Goal: Task Accomplishment & Management: Complete application form

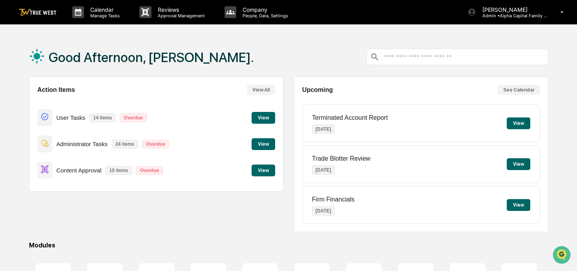
click at [52, 12] on img at bounding box center [38, 12] width 38 height 7
click at [89, 13] on p "Calendar" at bounding box center [104, 9] width 40 height 7
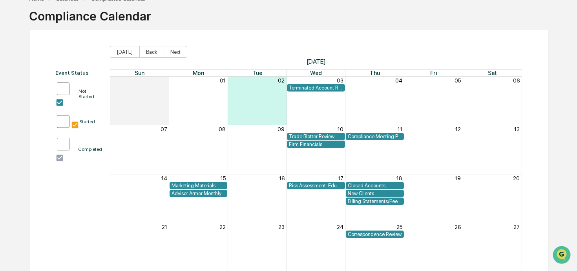
scroll to position [48, 0]
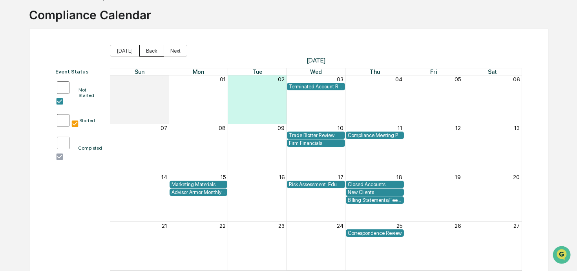
click at [155, 53] on button "Back" at bounding box center [151, 51] width 25 height 12
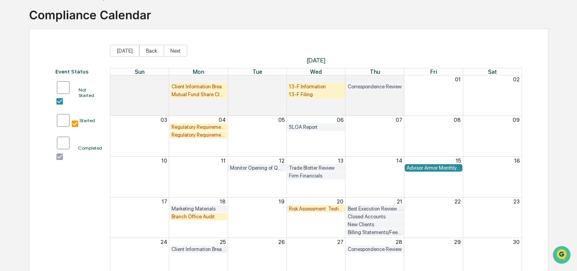
click at [198, 135] on div "Regulatory Requirement: 13F Filings DUE" at bounding box center [199, 135] width 54 height 6
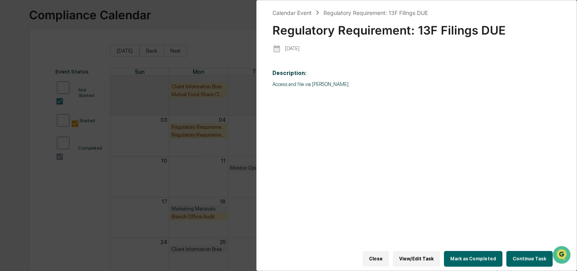
click at [513, 256] on button "Continue Task" at bounding box center [530, 259] width 46 height 16
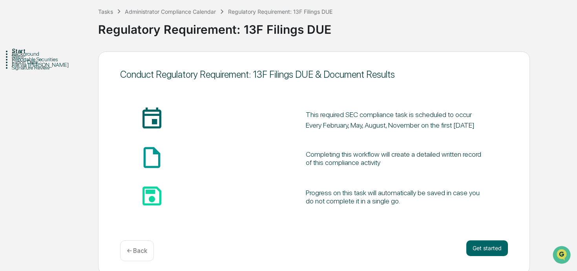
scroll to position [46, 0]
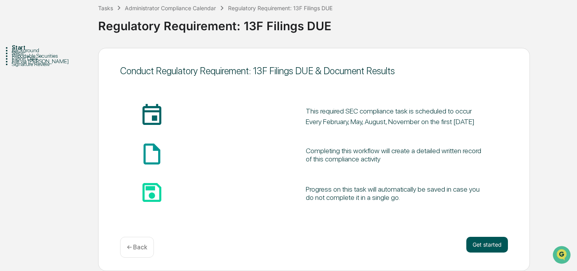
click at [475, 246] on button "Get started" at bounding box center [488, 245] width 42 height 16
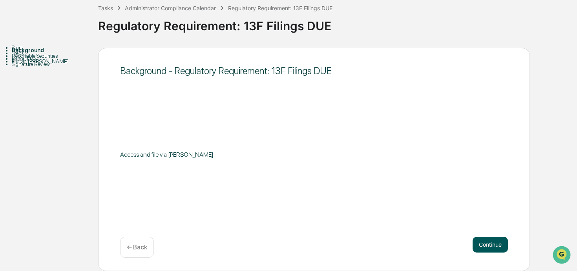
click at [475, 244] on button "Continue" at bounding box center [490, 245] width 35 height 16
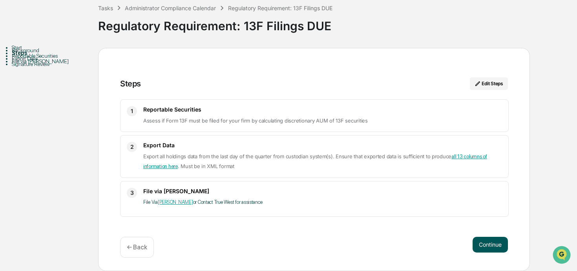
click at [482, 241] on button "Continue" at bounding box center [490, 245] width 35 height 16
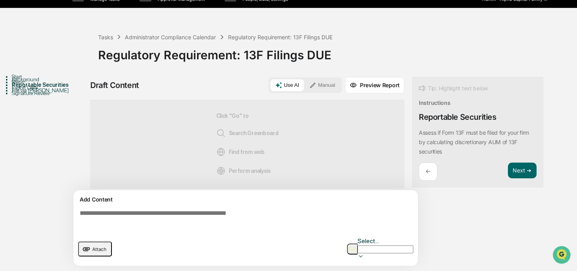
scroll to position [6, 0]
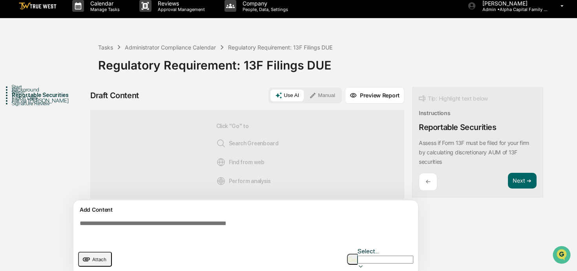
click at [334, 90] on button "Manual" at bounding box center [322, 96] width 35 height 12
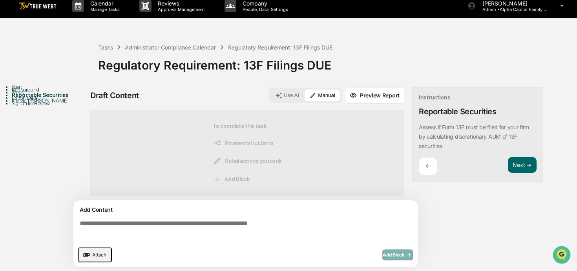
click at [233, 211] on div "Add Content" at bounding box center [245, 209] width 335 height 9
click at [223, 223] on textarea at bounding box center [248, 231] width 342 height 28
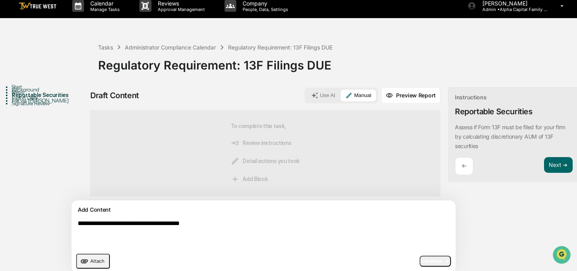
type textarea "**********"
click at [420, 256] on button "Add Block" at bounding box center [435, 261] width 31 height 11
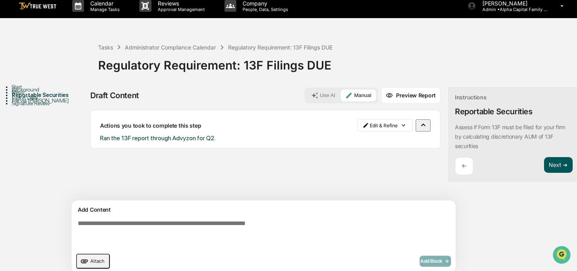
click at [544, 169] on button "Next ➔" at bounding box center [558, 165] width 29 height 16
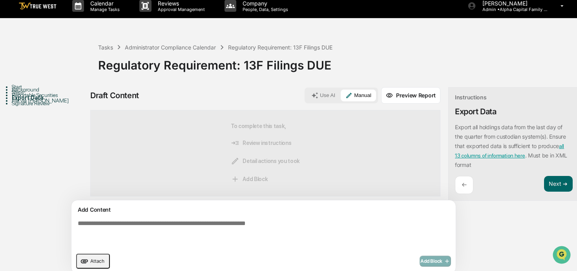
click at [261, 243] on textarea at bounding box center [246, 234] width 342 height 35
click at [234, 218] on textarea at bounding box center [246, 234] width 342 height 35
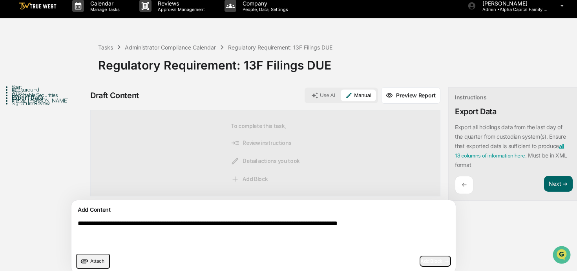
type textarea "**********"
click at [421, 261] on span "Add Block" at bounding box center [436, 261] width 30 height 6
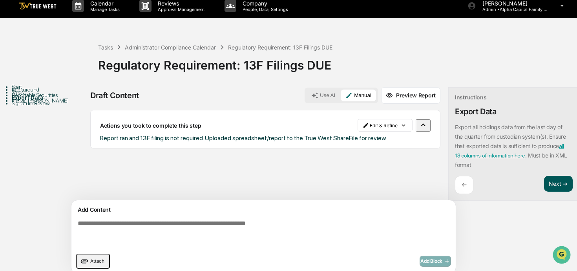
click at [544, 182] on button "Next ➔" at bounding box center [558, 184] width 29 height 16
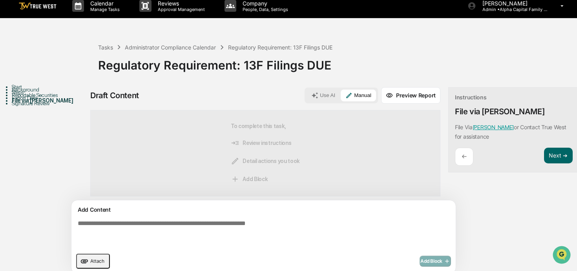
click at [242, 223] on textarea at bounding box center [246, 234] width 342 height 35
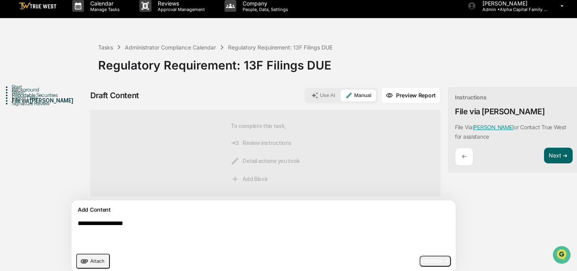
type textarea "**********"
click at [443, 263] on icon "button" at bounding box center [447, 261] width 8 height 6
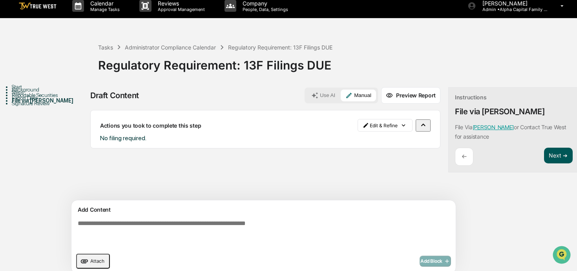
click at [544, 157] on button "Next ➔" at bounding box center [558, 156] width 29 height 16
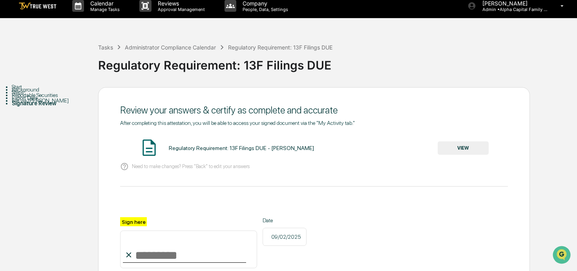
scroll to position [41, 0]
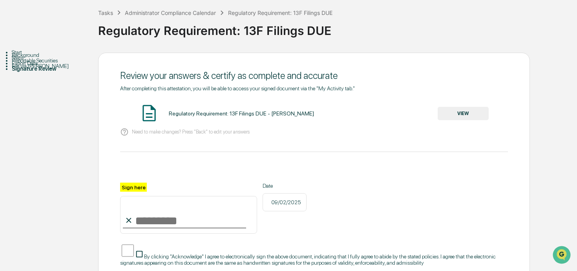
click at [447, 114] on button "VIEW" at bounding box center [463, 113] width 51 height 13
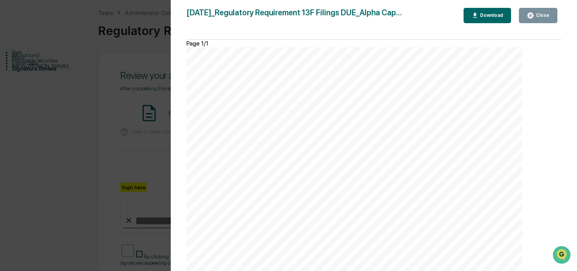
click at [543, 16] on div "Close" at bounding box center [542, 15] width 15 height 5
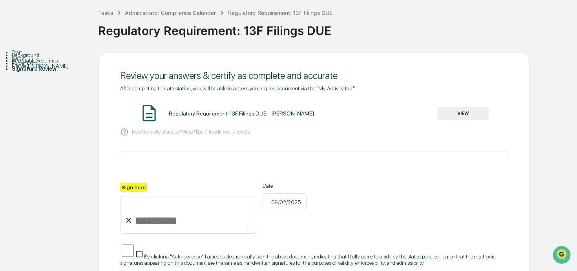
click at [151, 215] on input "Sign here" at bounding box center [188, 215] width 137 height 38
type input "**********"
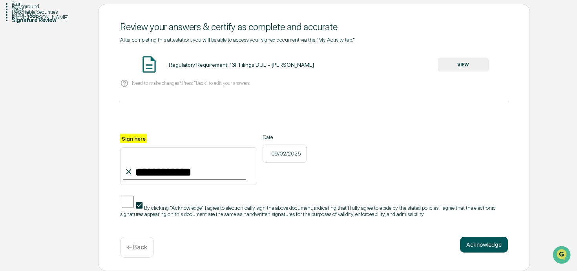
click at [495, 248] on button "Acknowledge" at bounding box center [484, 245] width 48 height 16
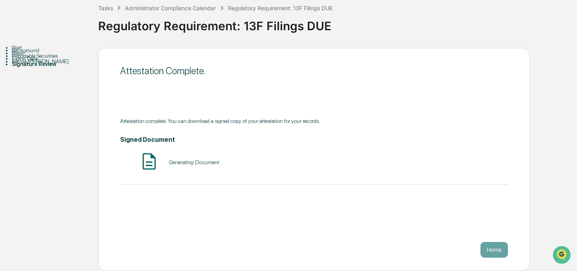
scroll to position [46, 0]
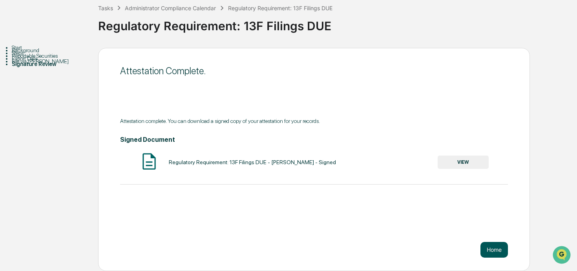
click at [498, 249] on button "Home" at bounding box center [494, 250] width 27 height 16
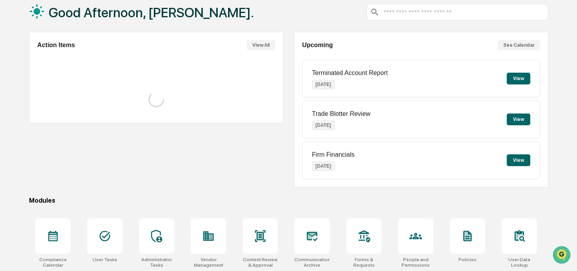
scroll to position [46, 0]
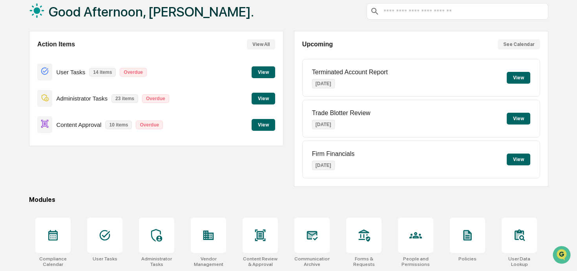
click at [259, 97] on button "View" at bounding box center [264, 99] width 24 height 12
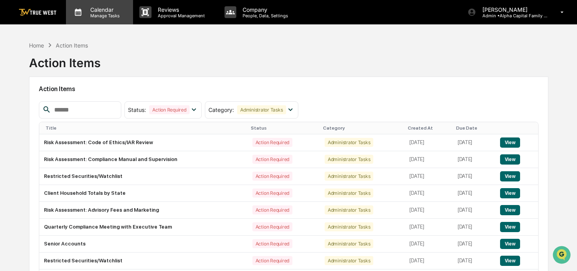
click at [95, 19] on div "Calendar Manage Tasks" at bounding box center [99, 12] width 67 height 24
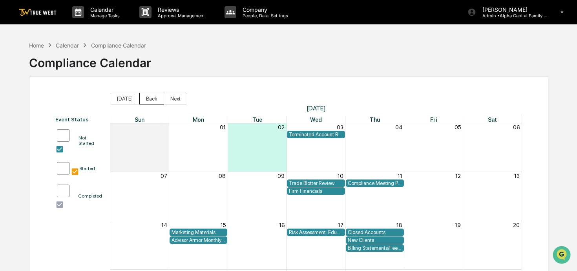
click at [147, 98] on button "Back" at bounding box center [151, 99] width 25 height 12
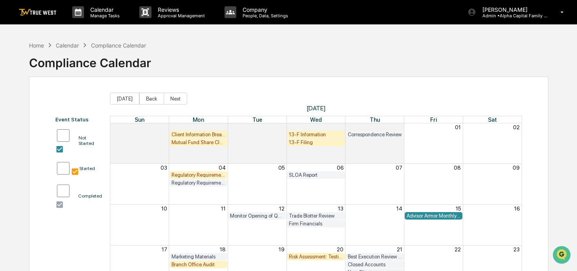
click at [178, 173] on div "Regulatory Requirement: File Form N-PX (Annual 13F Filers only)" at bounding box center [199, 175] width 54 height 6
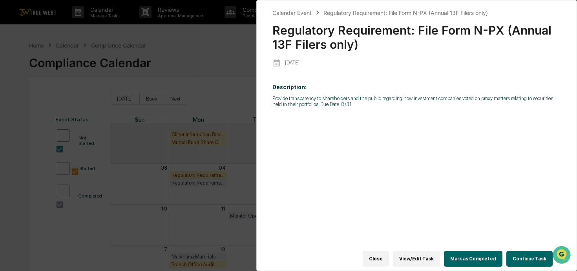
click at [526, 255] on button "Continue Task" at bounding box center [530, 259] width 46 height 16
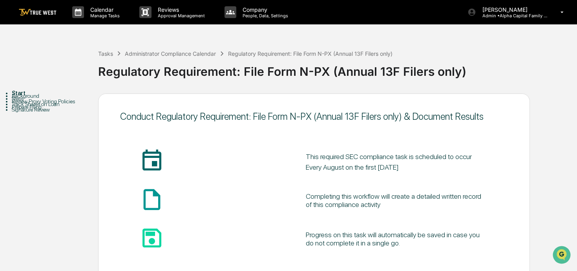
scroll to position [46, 0]
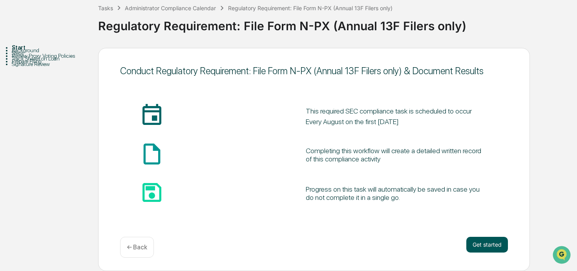
click at [478, 241] on button "Get started" at bounding box center [488, 245] width 42 height 16
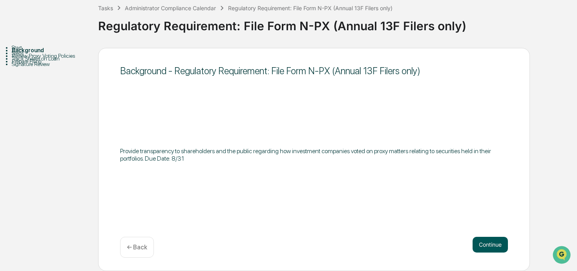
click at [485, 241] on button "Continue" at bounding box center [490, 245] width 35 height 16
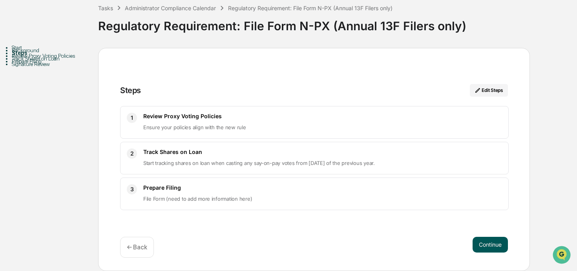
click at [485, 241] on button "Continue" at bounding box center [490, 245] width 35 height 16
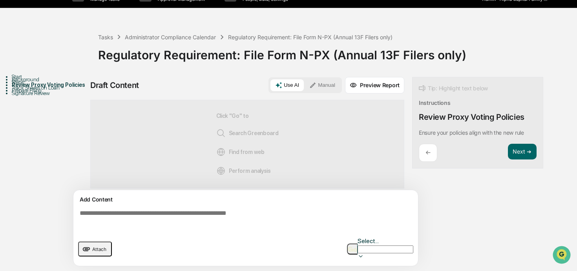
scroll to position [6, 0]
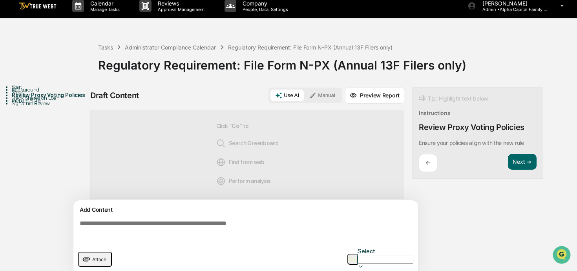
click at [324, 94] on button "Manual" at bounding box center [322, 96] width 35 height 12
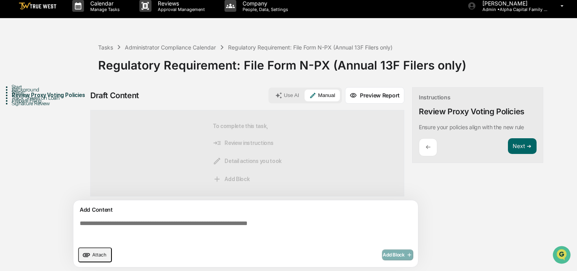
click at [279, 224] on textarea at bounding box center [248, 231] width 342 height 28
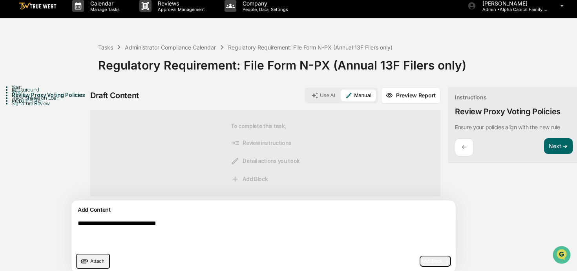
type textarea "**********"
click at [443, 262] on icon "button" at bounding box center [447, 261] width 8 height 6
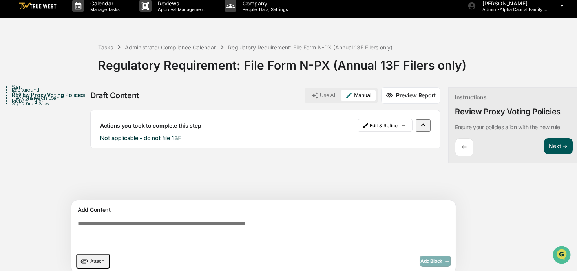
click at [544, 148] on button "Next ➔" at bounding box center [558, 146] width 29 height 16
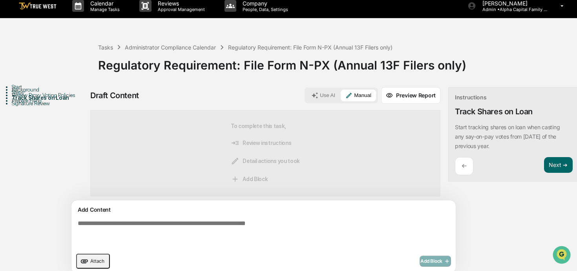
click at [234, 236] on textarea at bounding box center [246, 234] width 342 height 35
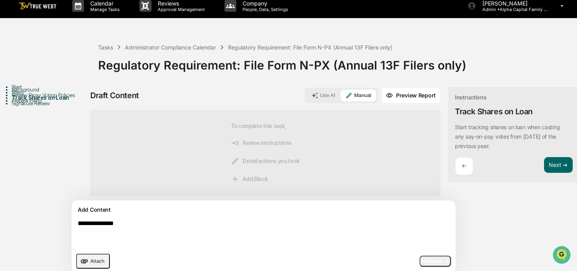
type textarea "**********"
click at [421, 262] on span "Add Block" at bounding box center [436, 261] width 30 height 6
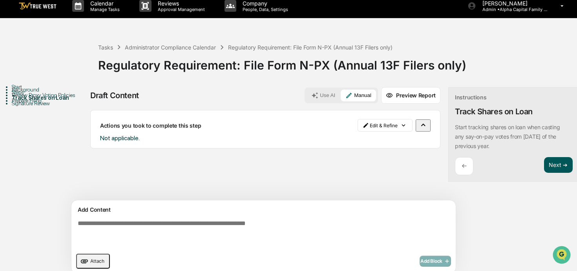
click at [544, 167] on button "Next ➔" at bounding box center [558, 165] width 29 height 16
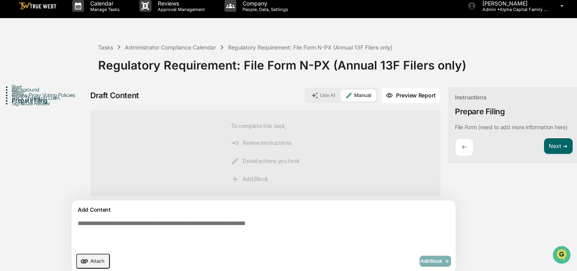
click at [302, 235] on textarea at bounding box center [246, 234] width 342 height 35
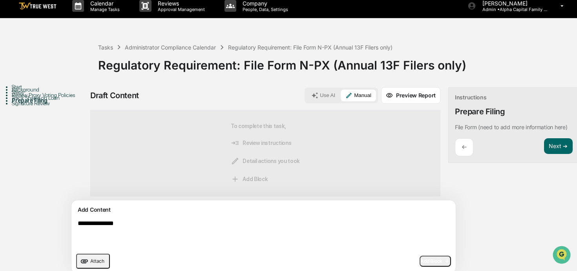
type textarea "**********"
click at [420, 256] on button "Add Block" at bounding box center [435, 261] width 31 height 11
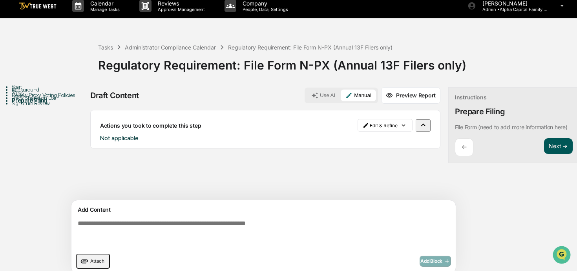
click at [544, 149] on button "Next ➔" at bounding box center [558, 146] width 29 height 16
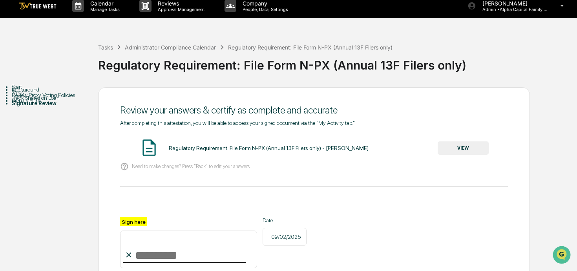
click at [461, 150] on button "VIEW" at bounding box center [463, 147] width 51 height 13
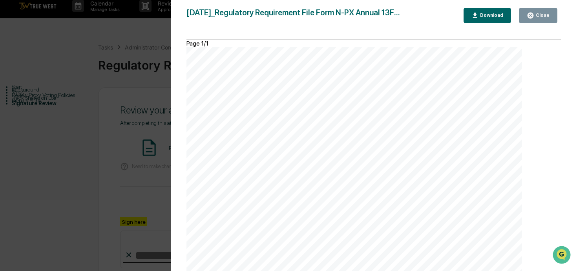
click at [527, 12] on button "Close" at bounding box center [538, 15] width 38 height 15
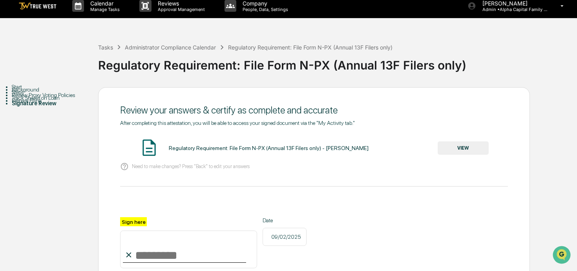
click at [143, 258] on input "Sign here" at bounding box center [188, 250] width 137 height 38
type input "**********"
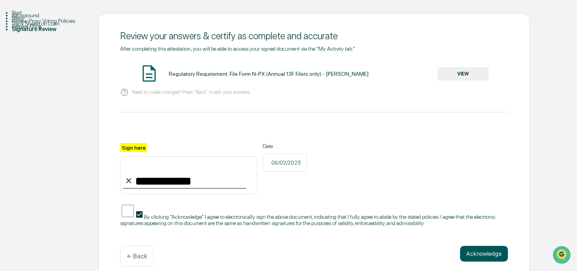
click at [468, 251] on button "Acknowledge" at bounding box center [484, 254] width 48 height 16
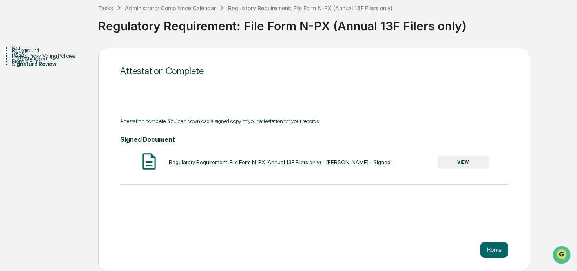
scroll to position [0, 0]
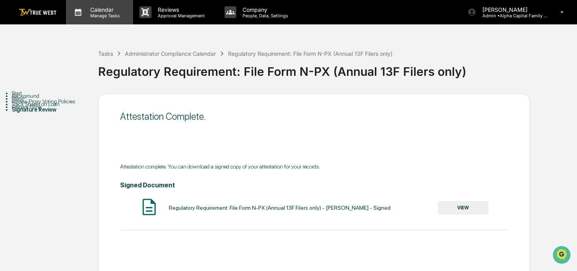
click at [106, 15] on p "Manage Tasks" at bounding box center [104, 15] width 40 height 5
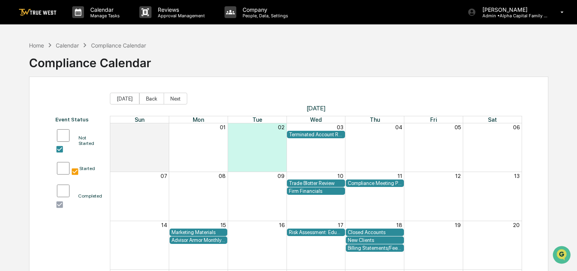
click at [357, 57] on div "Home Calendar Compliance Calendar Compliance Calendar" at bounding box center [289, 56] width 520 height 39
click at [150, 95] on button "Back" at bounding box center [151, 99] width 25 height 12
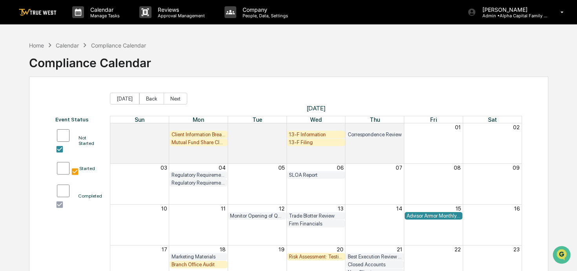
click at [304, 143] on div "13-F Filing" at bounding box center [316, 142] width 54 height 6
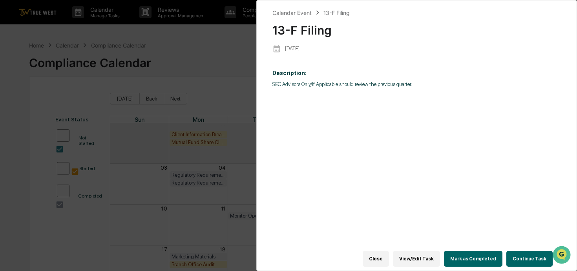
click at [517, 259] on button "Continue Task" at bounding box center [530, 259] width 46 height 16
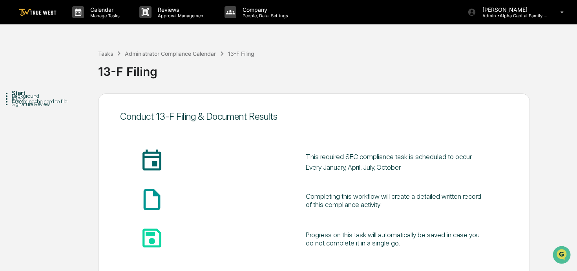
scroll to position [46, 0]
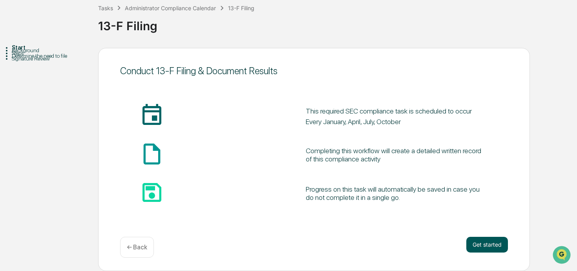
click at [480, 245] on button "Get started" at bounding box center [488, 245] width 42 height 16
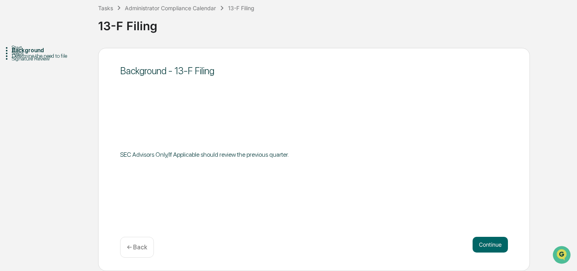
click at [480, 245] on button "Continue" at bounding box center [490, 245] width 35 height 16
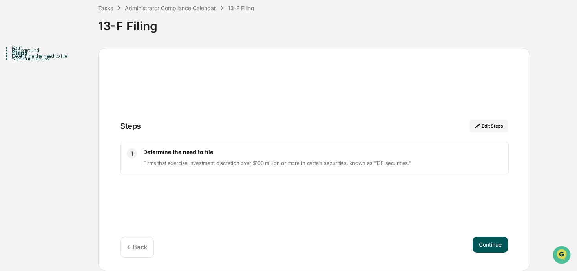
click at [480, 245] on button "Continue" at bounding box center [490, 245] width 35 height 16
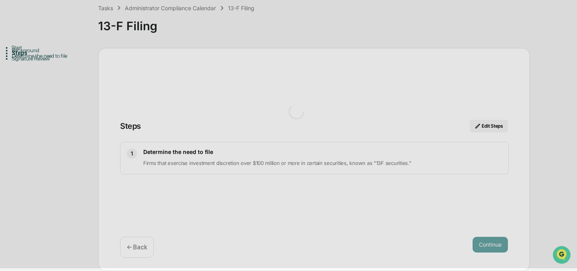
scroll to position [6, 0]
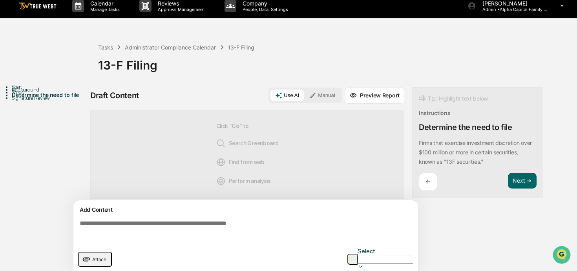
click at [322, 93] on button "Manual" at bounding box center [322, 96] width 35 height 12
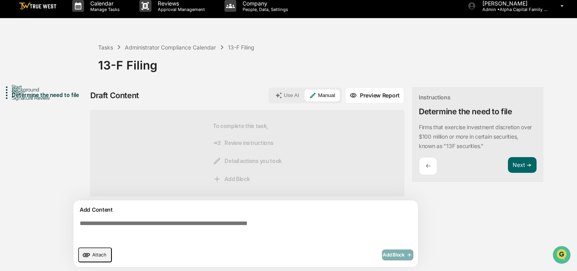
click at [206, 211] on div "Add Content" at bounding box center [245, 209] width 335 height 9
click at [205, 220] on textarea at bounding box center [248, 231] width 342 height 28
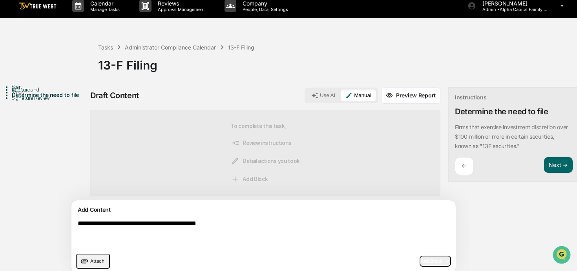
type textarea "**********"
click at [421, 260] on span "Add Block" at bounding box center [436, 261] width 30 height 6
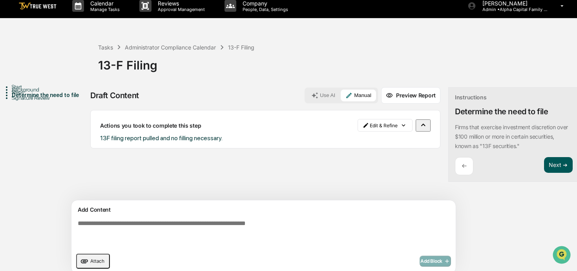
click at [544, 166] on button "Next ➔" at bounding box center [558, 165] width 29 height 16
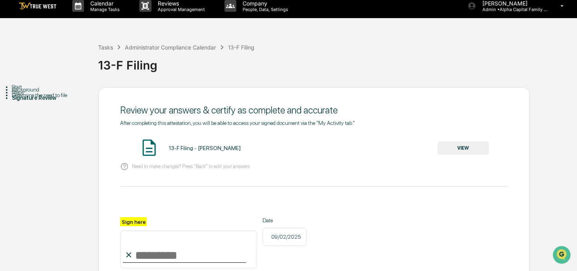
click at [448, 149] on button "VIEW" at bounding box center [463, 147] width 51 height 13
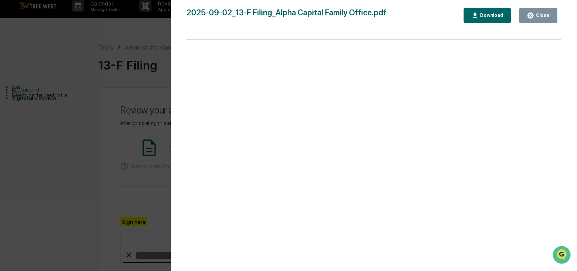
click at [535, 16] on div "Close" at bounding box center [542, 15] width 15 height 5
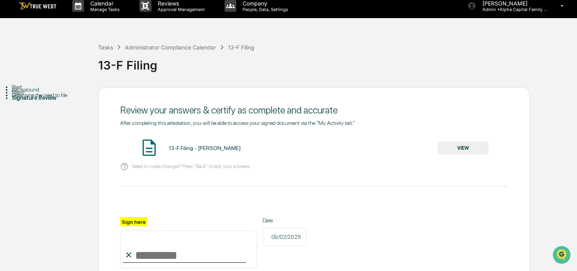
click at [156, 251] on input "Sign here" at bounding box center [188, 250] width 137 height 38
type input "**********"
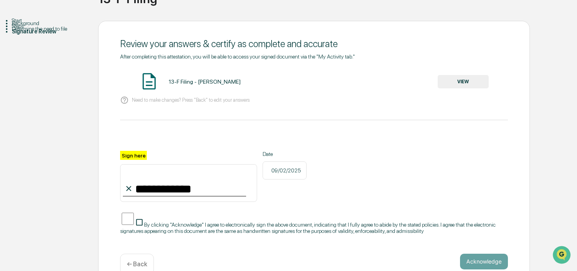
scroll to position [84, 0]
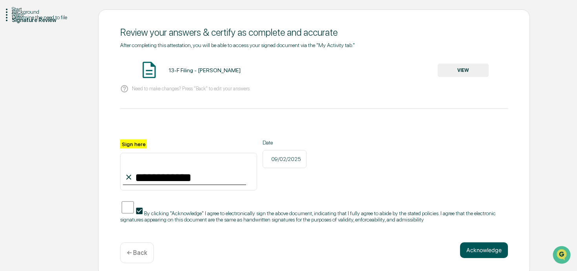
click at [467, 251] on button "Acknowledge" at bounding box center [484, 250] width 48 height 16
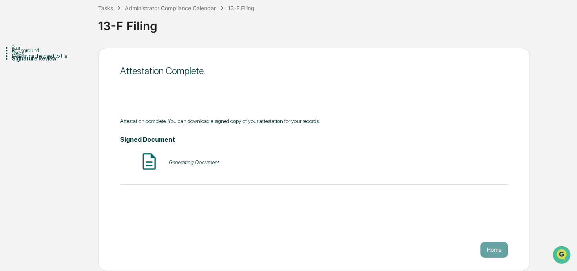
scroll to position [46, 0]
click at [485, 247] on button "Home" at bounding box center [494, 250] width 27 height 16
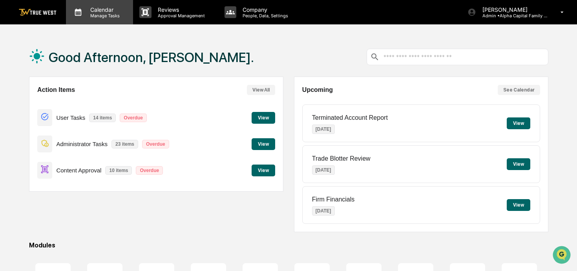
click at [103, 11] on p "Calendar" at bounding box center [104, 9] width 40 height 7
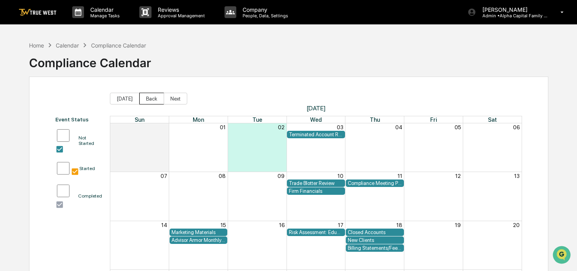
click at [143, 99] on button "Back" at bounding box center [151, 99] width 25 height 12
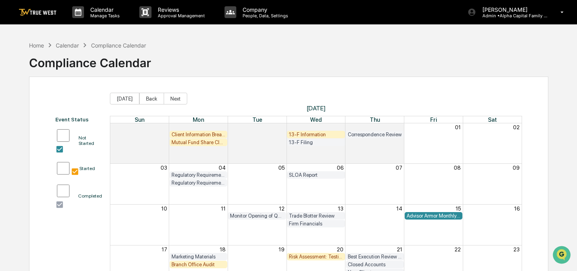
click at [303, 134] on div "13-F Information" at bounding box center [316, 135] width 54 height 6
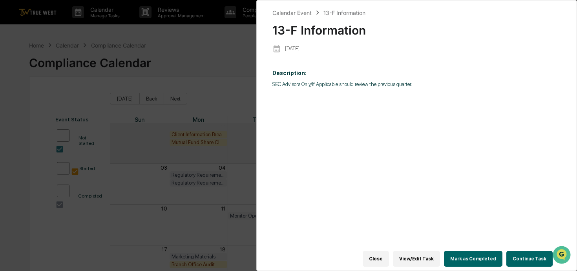
click at [526, 257] on button "Continue Task" at bounding box center [530, 259] width 46 height 16
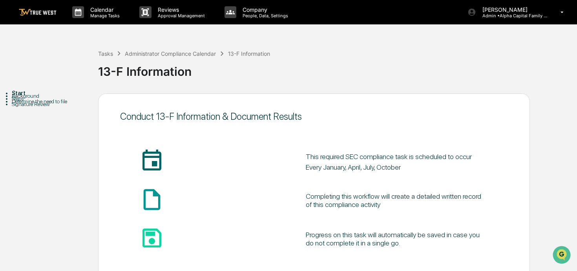
scroll to position [46, 0]
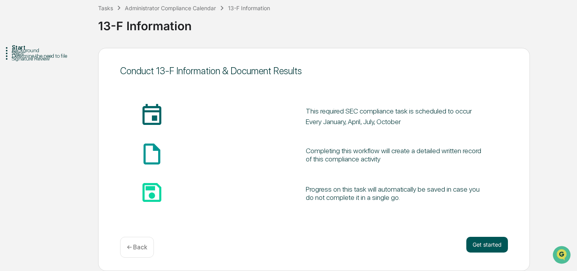
click at [485, 242] on button "Get started" at bounding box center [488, 245] width 42 height 16
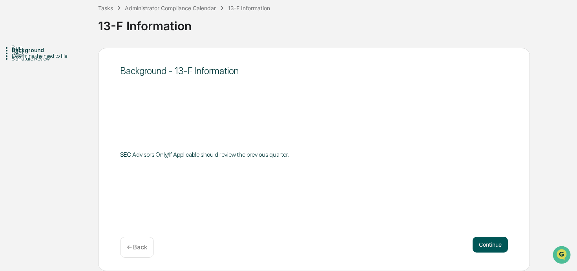
click at [485, 242] on button "Continue" at bounding box center [490, 245] width 35 height 16
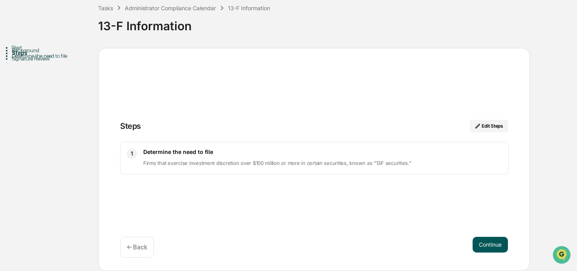
click at [485, 242] on button "Continue" at bounding box center [490, 245] width 35 height 16
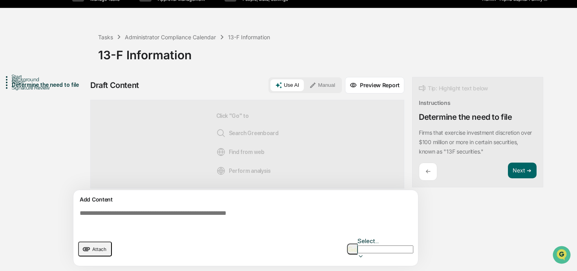
scroll to position [6, 0]
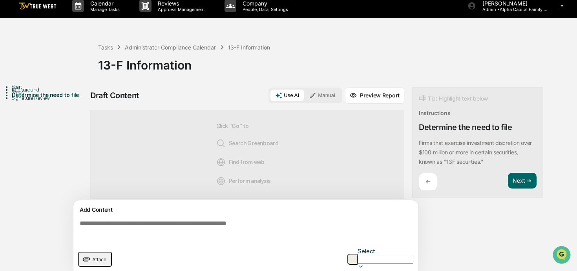
click at [332, 96] on button "Manual" at bounding box center [322, 96] width 35 height 12
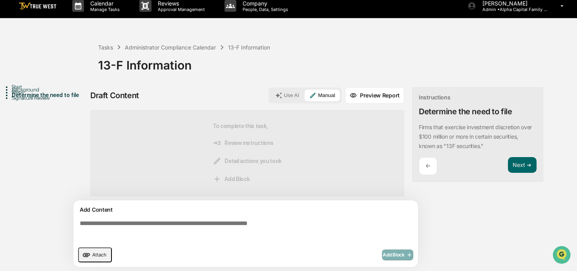
click at [253, 244] on textarea at bounding box center [248, 231] width 342 height 28
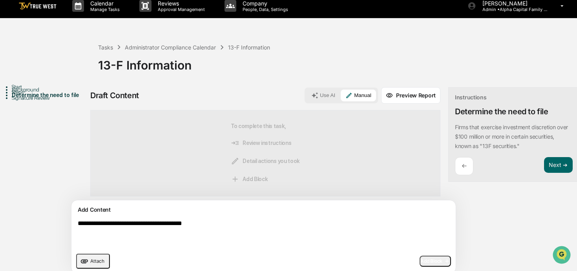
type textarea "**********"
click at [420, 264] on button "Add Block" at bounding box center [435, 261] width 31 height 11
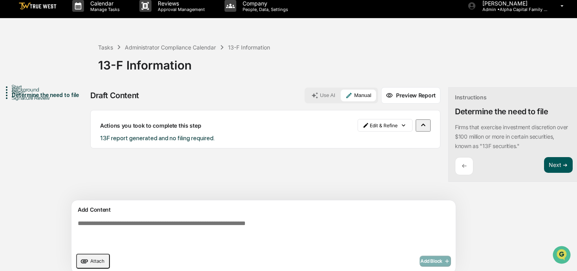
click at [544, 161] on button "Next ➔" at bounding box center [558, 165] width 29 height 16
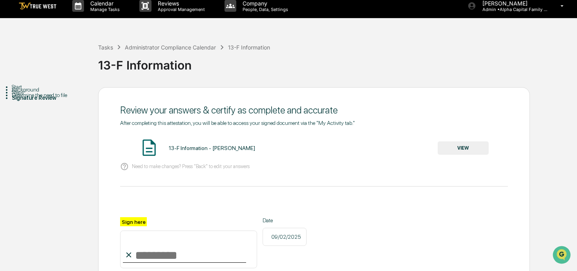
click at [456, 148] on button "VIEW" at bounding box center [463, 147] width 51 height 13
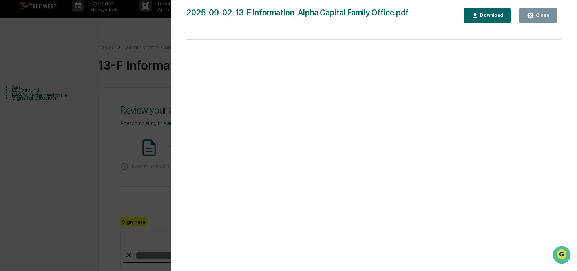
click at [537, 13] on div "Close" at bounding box center [542, 15] width 15 height 5
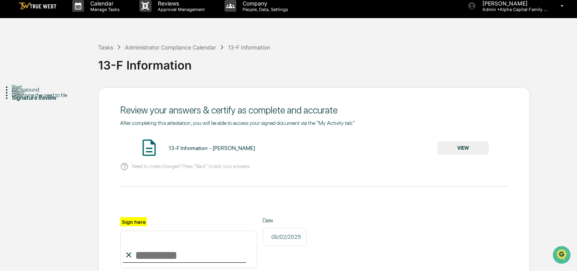
click at [228, 247] on input "Sign here" at bounding box center [188, 250] width 137 height 38
type input "**********"
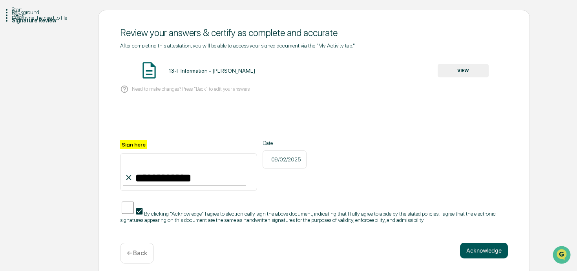
click at [484, 255] on button "Acknowledge" at bounding box center [484, 251] width 48 height 16
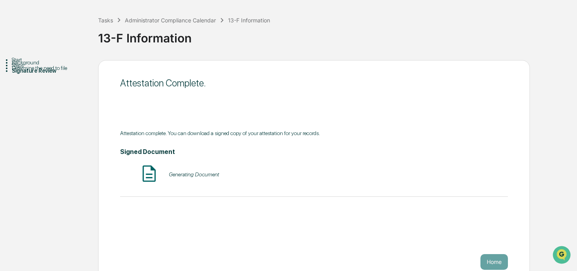
scroll to position [0, 0]
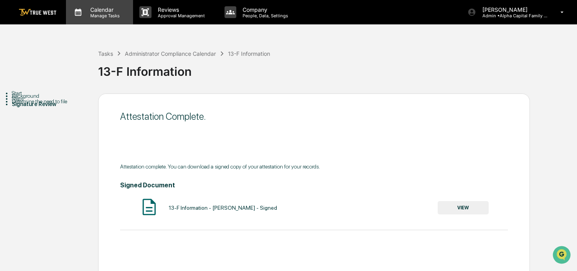
click at [114, 14] on p "Manage Tasks" at bounding box center [104, 15] width 40 height 5
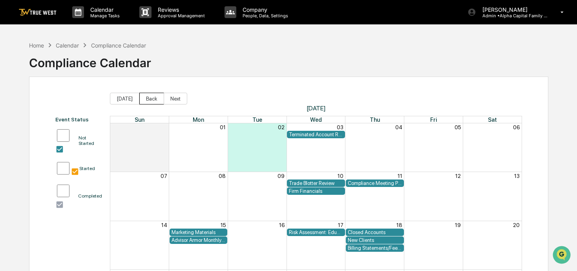
click at [156, 97] on button "Back" at bounding box center [151, 99] width 25 height 12
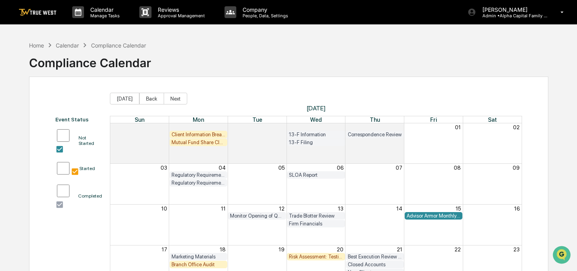
click at [198, 134] on div "Client Information Breach" at bounding box center [199, 135] width 54 height 6
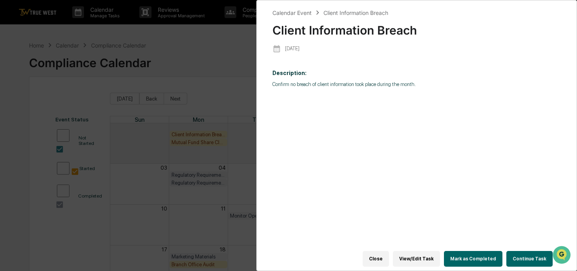
click at [527, 259] on button "Continue Task" at bounding box center [530, 259] width 46 height 16
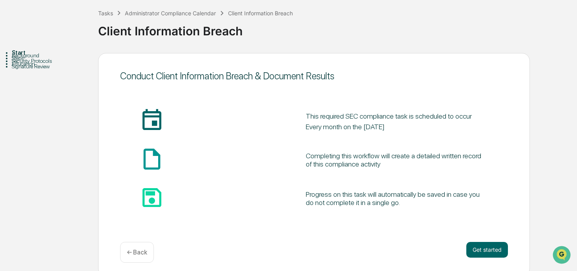
scroll to position [46, 0]
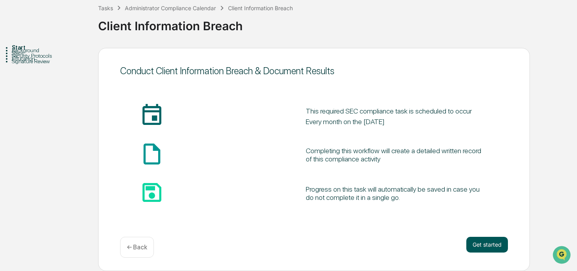
click at [493, 251] on button "Get started" at bounding box center [488, 245] width 42 height 16
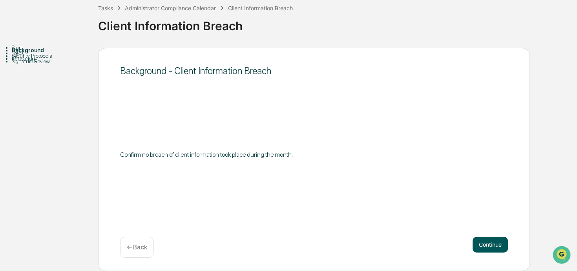
click at [492, 250] on button "Continue" at bounding box center [490, 245] width 35 height 16
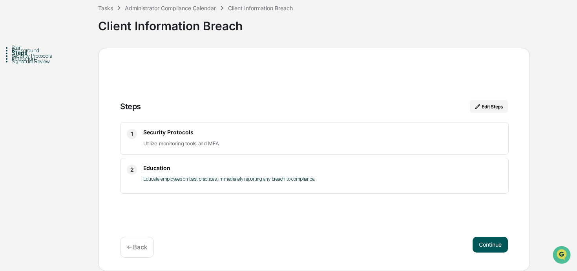
click at [487, 250] on button "Continue" at bounding box center [490, 245] width 35 height 16
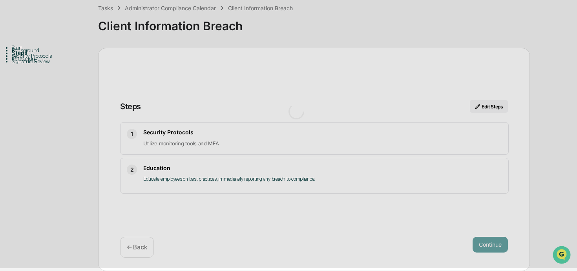
scroll to position [6, 0]
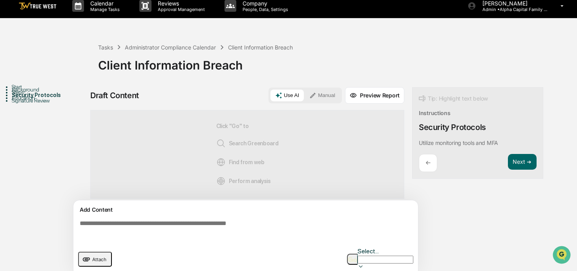
click at [303, 225] on textarea at bounding box center [248, 231] width 342 height 28
click at [315, 92] on icon at bounding box center [312, 95] width 7 height 7
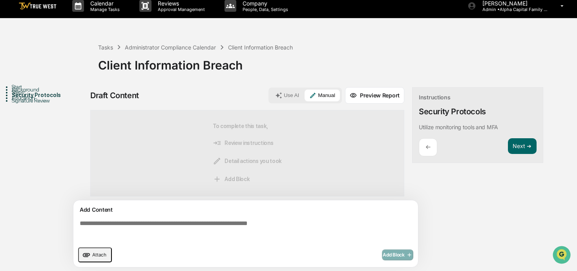
click at [232, 238] on textarea at bounding box center [248, 231] width 342 height 28
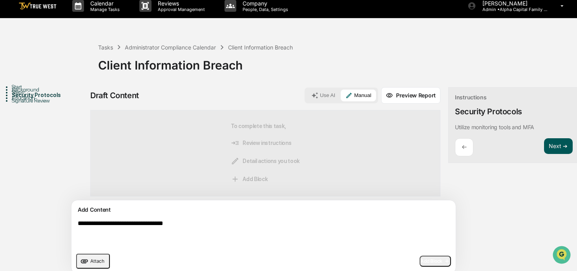
type textarea "**********"
click at [544, 143] on button "Next ➔" at bounding box center [558, 146] width 29 height 16
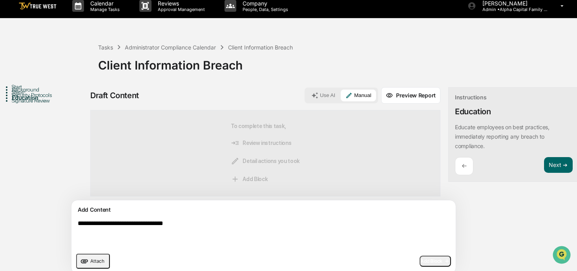
click at [420, 264] on button "Add Block" at bounding box center [435, 261] width 31 height 11
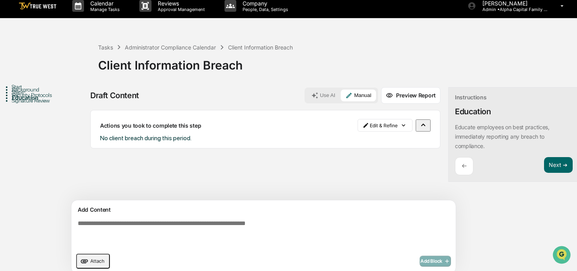
click at [329, 233] on textarea at bounding box center [246, 234] width 342 height 35
click at [492, 128] on p "Educate employees on best practices, immediately reporting any breach to compli…" at bounding box center [502, 137] width 95 height 26
click at [544, 164] on button "Next ➔" at bounding box center [558, 165] width 29 height 16
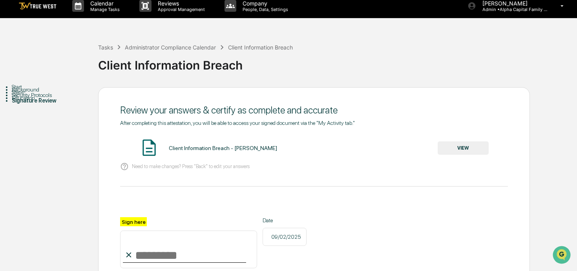
click at [19, 98] on div "Security Protocols" at bounding box center [55, 95] width 86 height 6
click at [28, 101] on div "Education" at bounding box center [55, 98] width 86 height 6
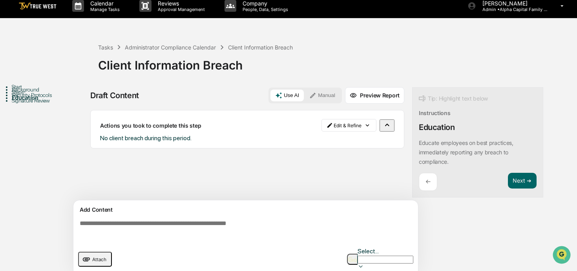
click at [199, 235] on textarea at bounding box center [248, 231] width 342 height 28
type textarea "*"
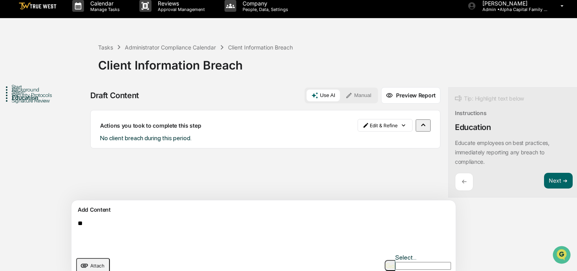
type textarea "*"
drag, startPoint x: 242, startPoint y: 223, endPoint x: 59, endPoint y: 222, distance: 182.2
click at [60, 222] on div "**********" at bounding box center [289, 187] width 570 height 200
type textarea "**********"
click at [341, 97] on button "Manual" at bounding box center [358, 96] width 35 height 12
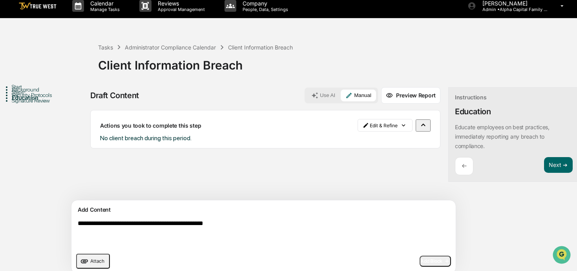
click at [443, 262] on icon "button" at bounding box center [447, 261] width 8 height 6
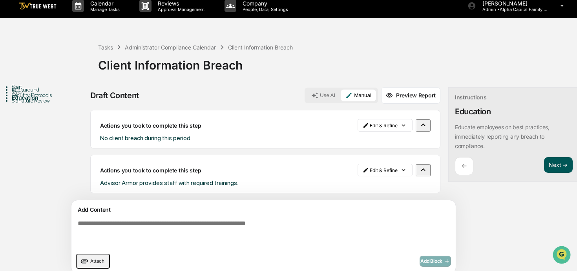
click at [544, 166] on button "Next ➔" at bounding box center [558, 165] width 29 height 16
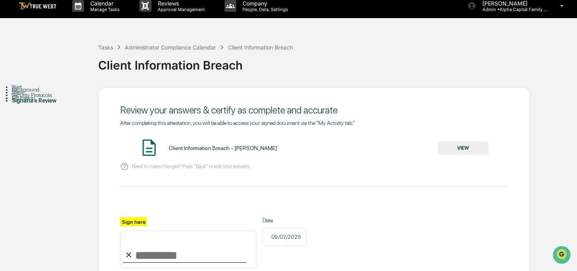
click at [463, 155] on div "Client Information Breach - [PERSON_NAME] VIEW" at bounding box center [314, 148] width 388 height 21
click at [456, 158] on div "Client Information Breach - [PERSON_NAME] VIEW" at bounding box center [314, 148] width 388 height 21
click at [456, 147] on button "VIEW" at bounding box center [463, 147] width 51 height 13
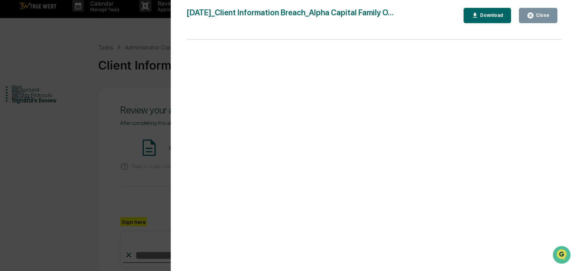
click at [535, 18] on div "Close" at bounding box center [542, 15] width 15 height 5
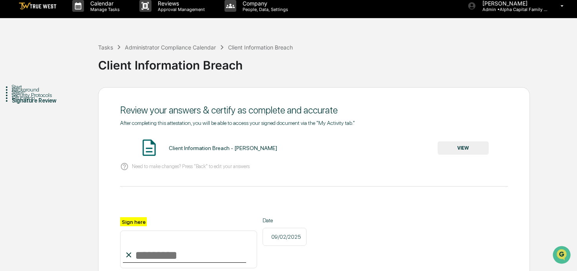
click at [190, 249] on input "Sign here" at bounding box center [188, 250] width 137 height 38
type input "**********"
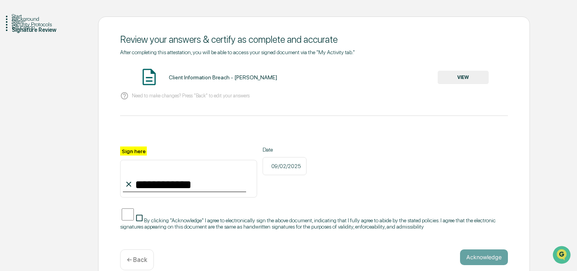
scroll to position [77, 0]
click at [478, 261] on button "Acknowledge" at bounding box center [484, 257] width 48 height 16
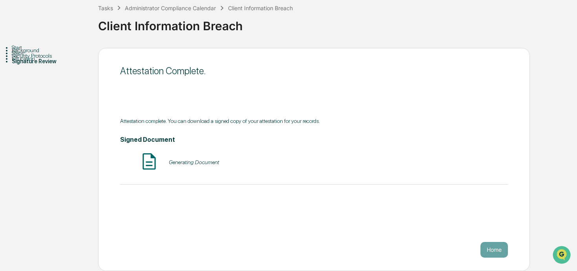
scroll to position [46, 0]
click at [486, 252] on button "Home" at bounding box center [494, 250] width 27 height 16
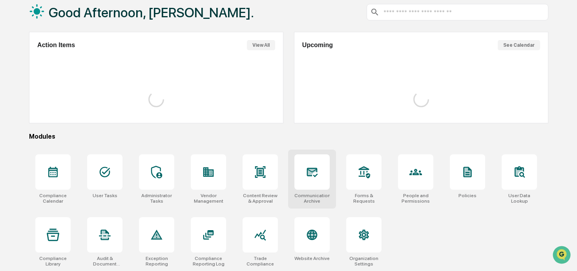
scroll to position [46, 0]
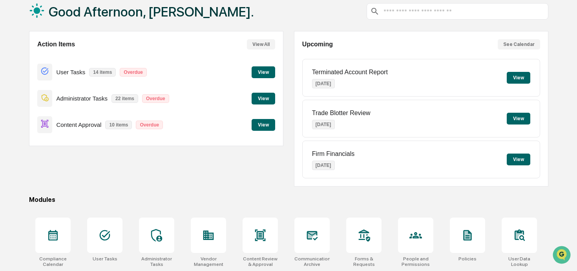
click at [267, 94] on button "View" at bounding box center [264, 99] width 24 height 12
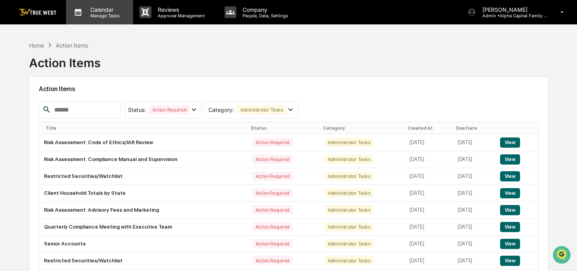
click at [112, 4] on div "Calendar Manage Tasks" at bounding box center [99, 12] width 67 height 24
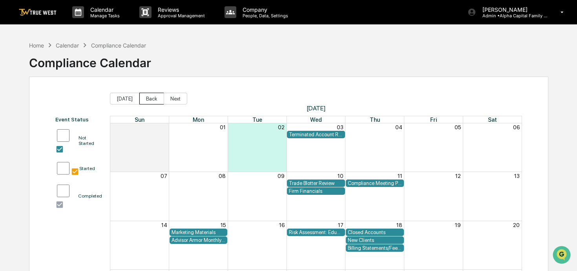
click at [145, 101] on button "Back" at bounding box center [151, 99] width 25 height 12
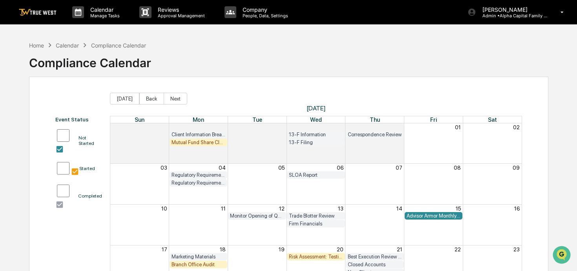
click at [179, 141] on div "Mutual Fund Share Class Review" at bounding box center [199, 142] width 54 height 6
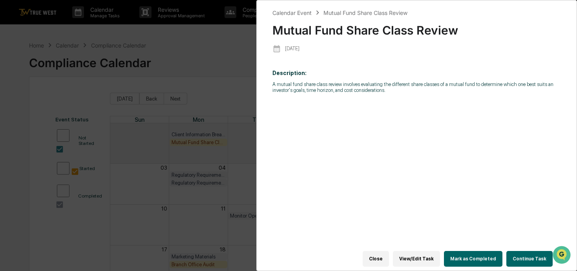
click at [540, 259] on button "Continue Task" at bounding box center [530, 259] width 46 height 16
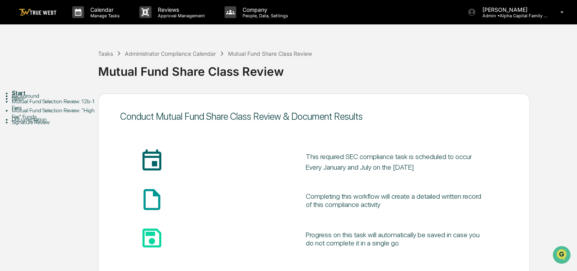
scroll to position [46, 0]
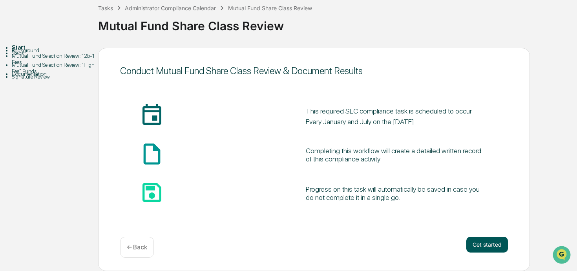
click at [482, 244] on button "Get started" at bounding box center [488, 245] width 42 height 16
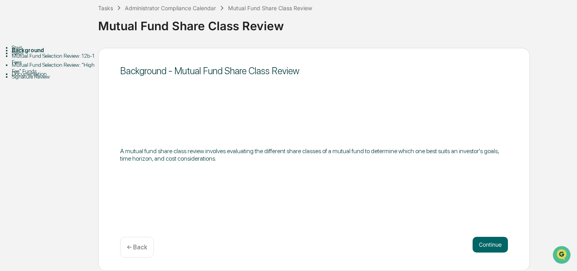
scroll to position [45, 0]
click at [474, 238] on button "Continue" at bounding box center [490, 245] width 35 height 16
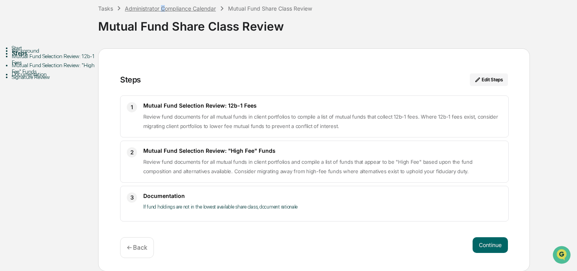
click at [163, 8] on div "Administrator Compliance Calendar" at bounding box center [170, 8] width 91 height 7
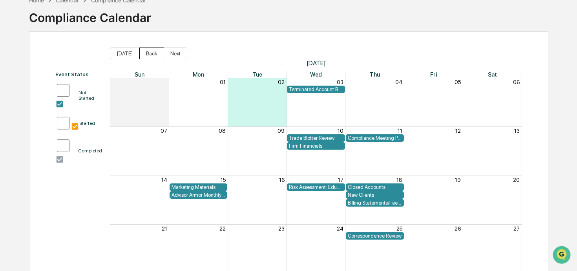
click at [156, 51] on button "Back" at bounding box center [151, 54] width 25 height 12
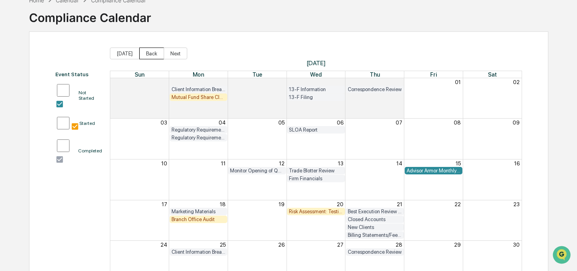
click at [156, 52] on button "Back" at bounding box center [151, 54] width 25 height 12
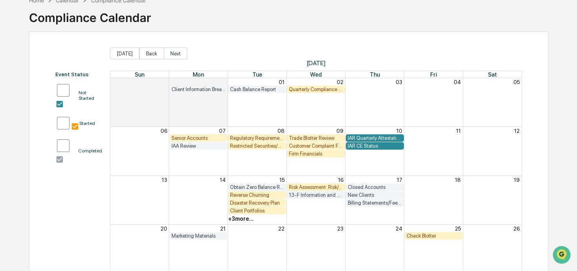
click at [444, 237] on div "Check Blotter" at bounding box center [434, 236] width 54 height 6
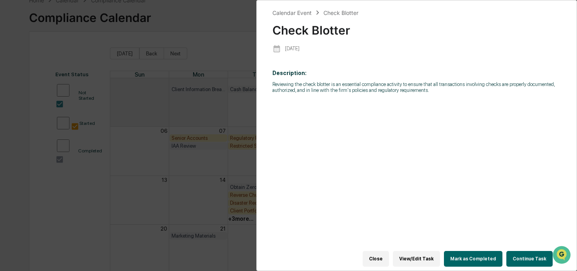
click at [520, 261] on button "Continue Task" at bounding box center [530, 259] width 46 height 16
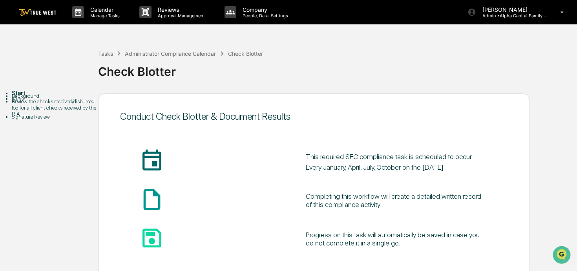
scroll to position [46, 0]
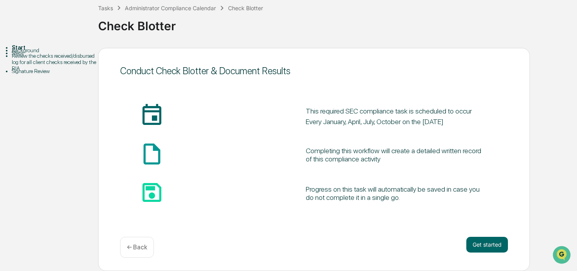
click at [501, 253] on div "Get started ← Back" at bounding box center [314, 247] width 388 height 21
click at [498, 244] on button "Get started" at bounding box center [488, 245] width 42 height 16
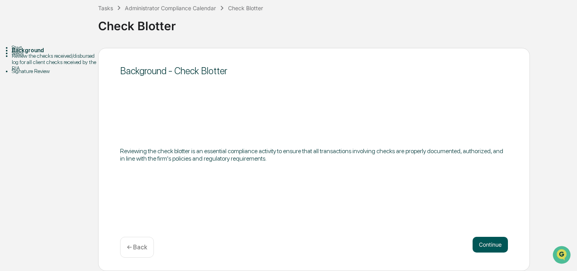
click at [498, 244] on button "Continue" at bounding box center [490, 245] width 35 height 16
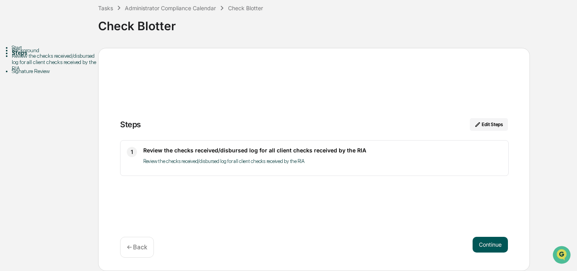
click at [494, 250] on button "Continue" at bounding box center [490, 245] width 35 height 16
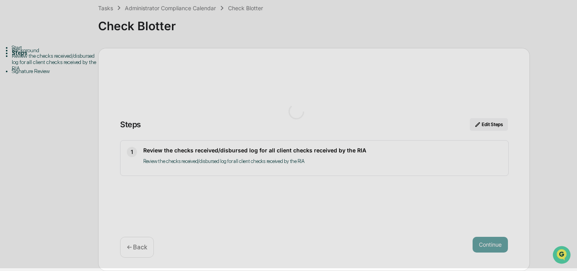
scroll to position [6, 0]
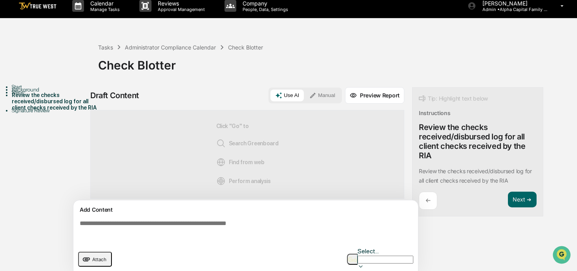
click at [325, 91] on button "Manual" at bounding box center [322, 96] width 35 height 12
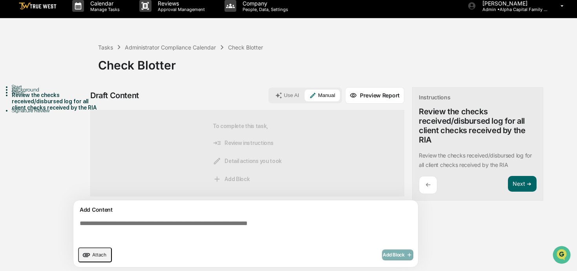
click at [264, 240] on textarea at bounding box center [248, 231] width 342 height 28
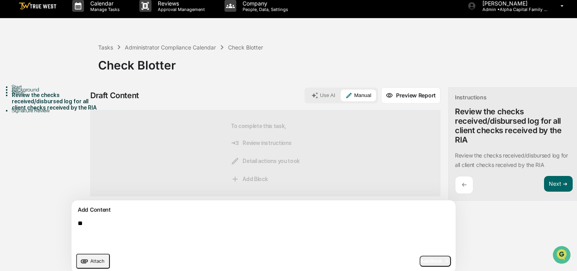
type textarea "*"
type textarea "**********"
click at [378, 267] on div "**********" at bounding box center [263, 236] width 385 height 73
click at [421, 262] on span "Add Block" at bounding box center [436, 261] width 30 height 6
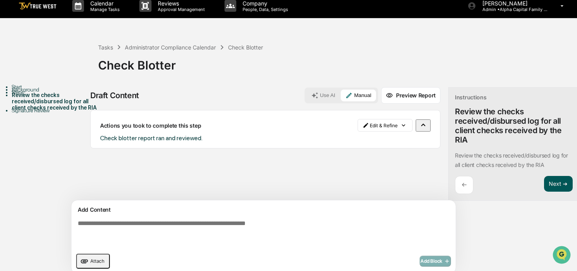
click at [544, 183] on button "Next ➔" at bounding box center [558, 184] width 29 height 16
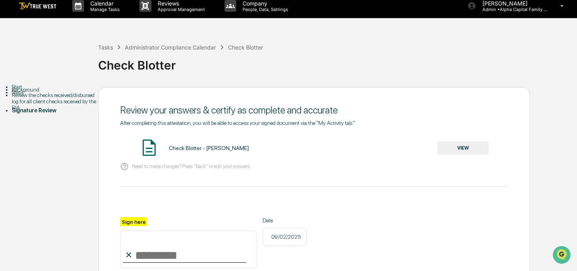
click at [461, 148] on button "VIEW" at bounding box center [463, 147] width 51 height 13
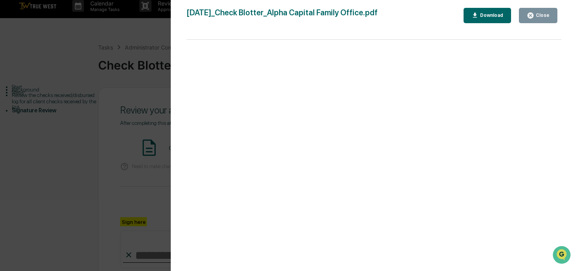
click at [530, 15] on icon "button" at bounding box center [531, 16] width 6 height 6
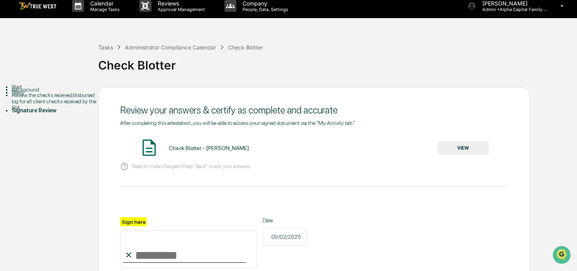
click at [198, 253] on input "Sign here" at bounding box center [188, 250] width 137 height 38
type input "**********"
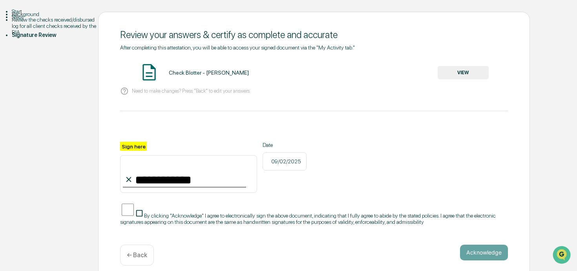
scroll to position [91, 0]
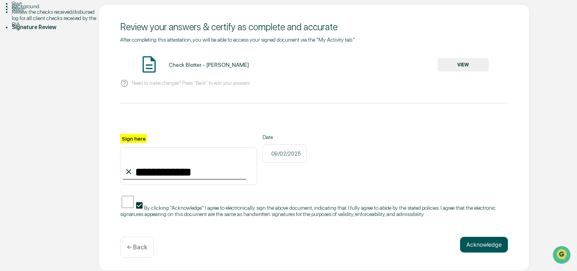
click at [469, 242] on button "Acknowledge" at bounding box center [484, 245] width 48 height 16
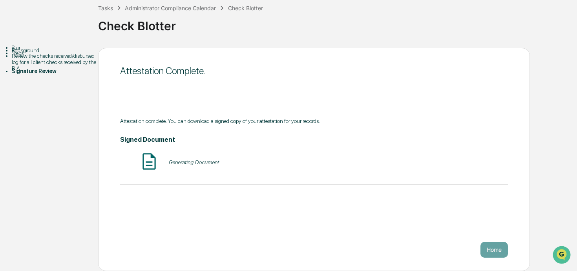
scroll to position [46, 0]
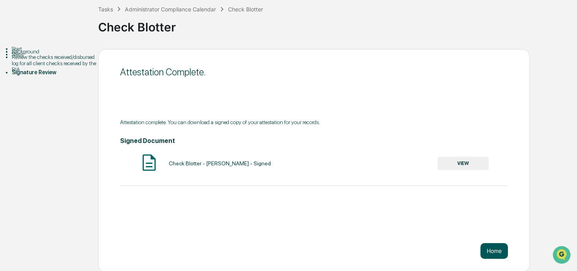
click at [505, 253] on button "Home" at bounding box center [494, 251] width 27 height 16
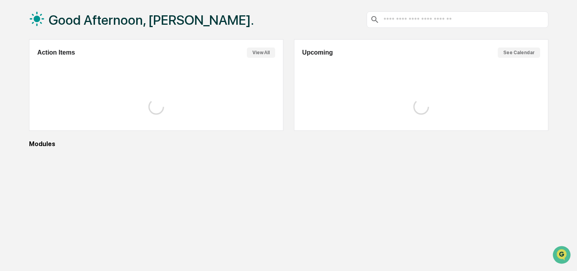
scroll to position [44, 0]
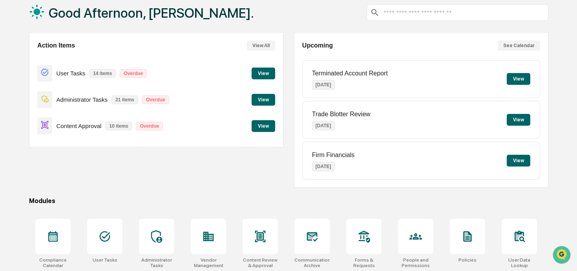
click at [266, 99] on button "View" at bounding box center [264, 100] width 24 height 12
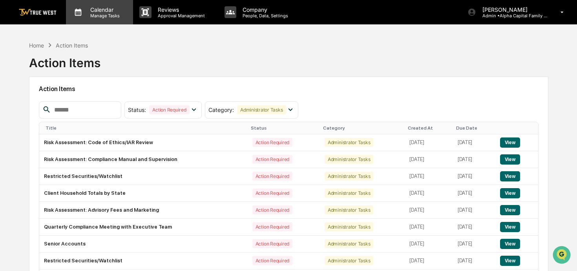
click at [84, 20] on div "Calendar Manage Tasks" at bounding box center [99, 12] width 67 height 24
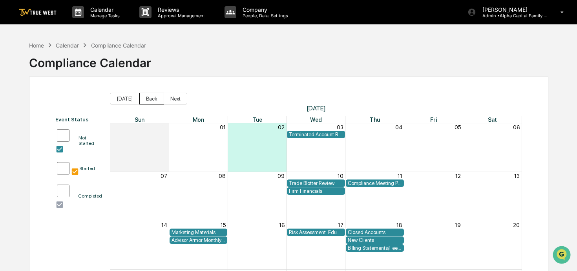
click at [155, 94] on button "Back" at bounding box center [151, 99] width 25 height 12
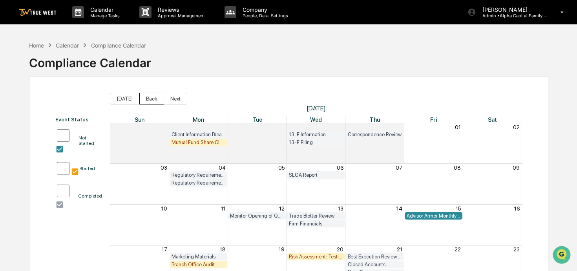
click at [155, 94] on button "Back" at bounding box center [151, 99] width 25 height 12
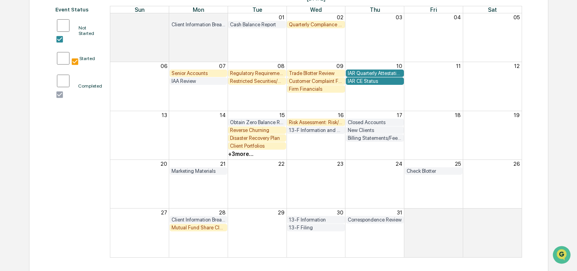
scroll to position [108, 0]
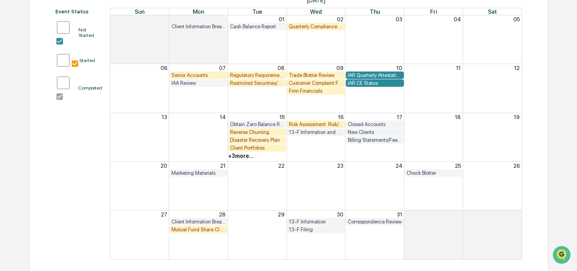
click at [239, 157] on div "+ 3 more..." at bounding box center [241, 156] width 26 height 6
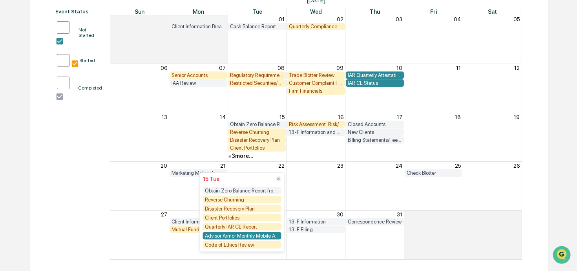
scroll to position [0, 0]
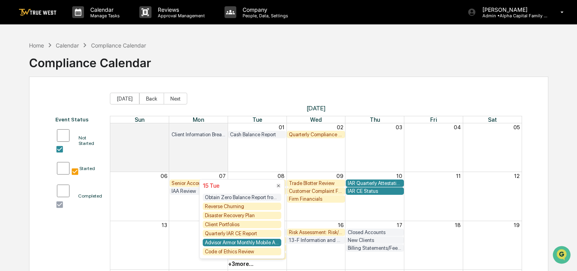
click at [88, 229] on div "Event Status Not Started Started Completed" at bounding box center [78, 241] width 47 height 251
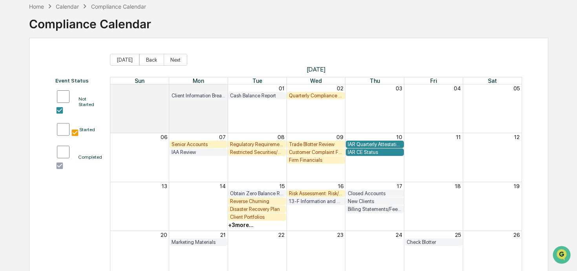
scroll to position [42, 0]
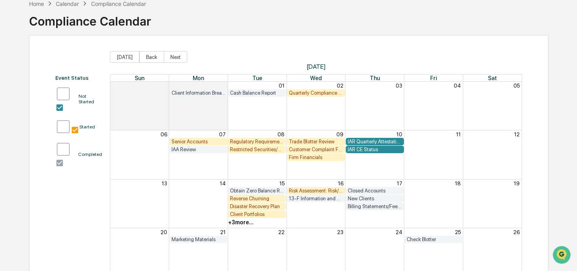
click at [317, 157] on div "Firm Financials" at bounding box center [316, 157] width 54 height 6
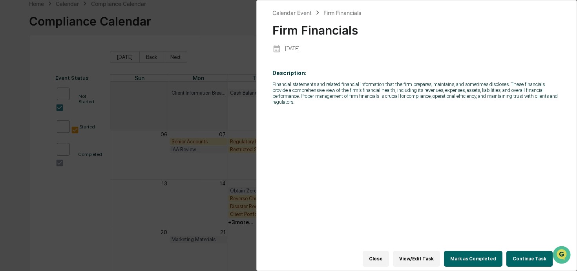
click at [535, 255] on button "Continue Task" at bounding box center [530, 259] width 46 height 16
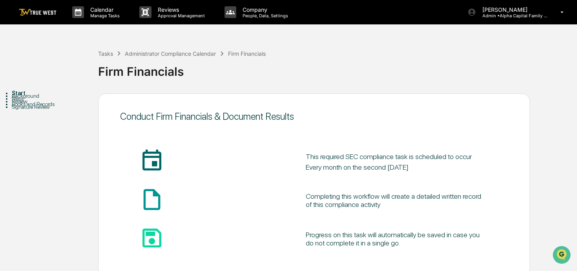
scroll to position [46, 0]
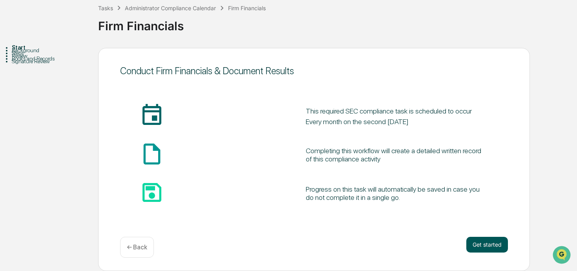
click at [469, 245] on button "Get started" at bounding box center [488, 245] width 42 height 16
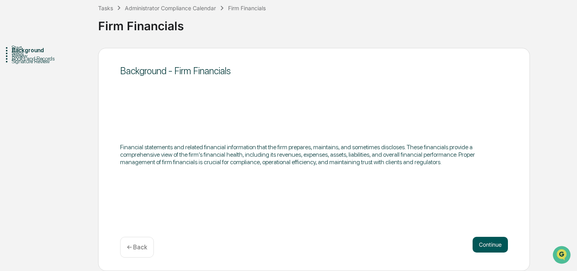
click at [493, 243] on button "Continue" at bounding box center [490, 245] width 35 height 16
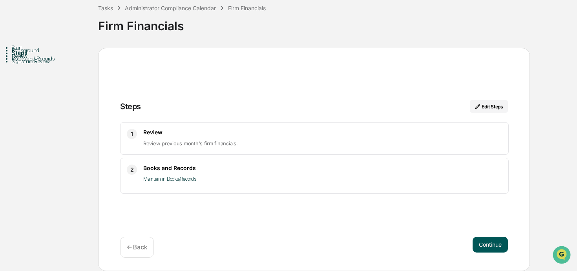
click at [493, 243] on button "Continue" at bounding box center [490, 245] width 35 height 16
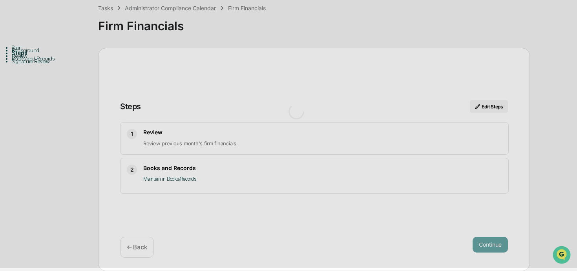
scroll to position [6, 0]
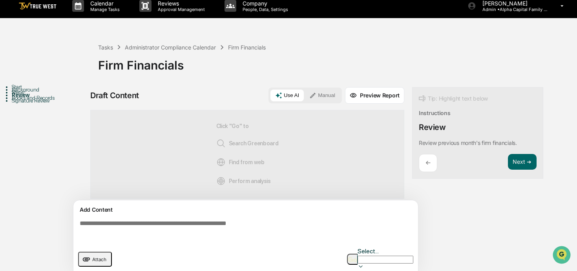
click at [337, 97] on button "Manual" at bounding box center [322, 96] width 35 height 12
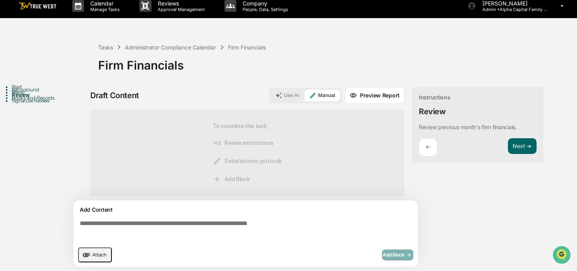
click at [236, 217] on div "Add Content Attach Add Block" at bounding box center [245, 233] width 345 height 67
click at [231, 233] on textarea at bounding box center [248, 231] width 342 height 28
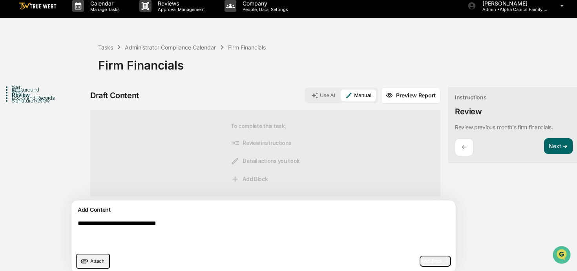
click at [152, 225] on textarea "**********" at bounding box center [246, 234] width 342 height 35
click at [194, 224] on textarea "**********" at bounding box center [246, 234] width 342 height 35
type textarea "**********"
click at [443, 261] on icon "button" at bounding box center [447, 261] width 8 height 6
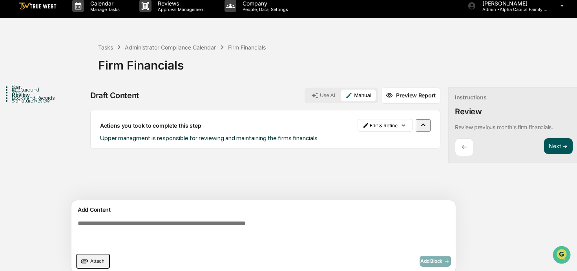
click at [544, 147] on button "Next ➔" at bounding box center [558, 146] width 29 height 16
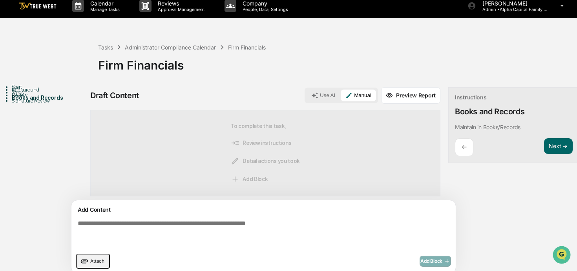
click at [300, 231] on textarea at bounding box center [246, 234] width 342 height 35
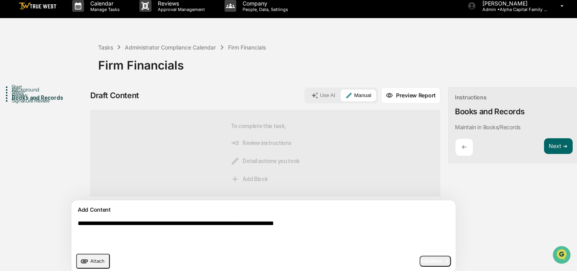
type textarea "**********"
click at [443, 258] on icon "button" at bounding box center [447, 261] width 8 height 6
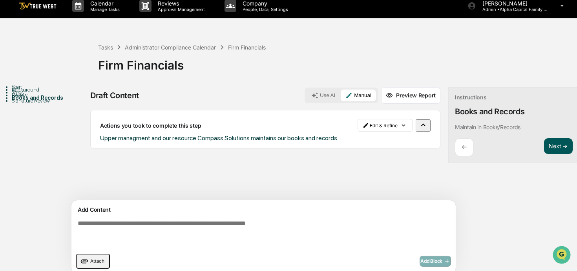
click at [544, 145] on button "Next ➔" at bounding box center [558, 146] width 29 height 16
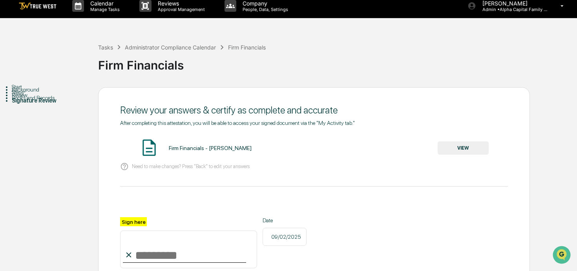
click at [459, 137] on div "After completing this attestation, you will be able to access your signed docum…" at bounding box center [314, 210] width 388 height 181
click at [459, 147] on button "VIEW" at bounding box center [463, 147] width 51 height 13
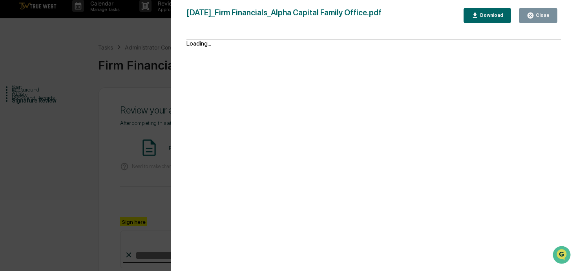
click at [535, 14] on div "Close" at bounding box center [542, 15] width 15 height 5
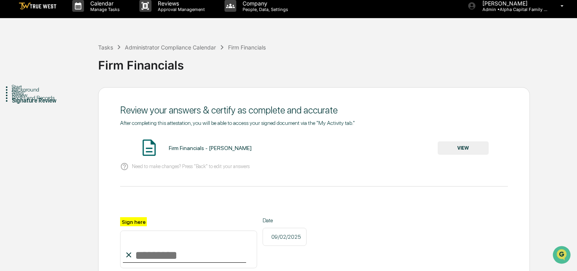
scroll to position [91, 0]
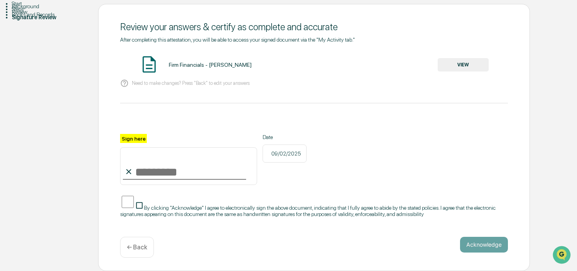
click at [181, 187] on div "Sign here Date [DATE] By clicking "Acknowledge" I agree to electronically sign …" at bounding box center [314, 175] width 388 height 83
click at [181, 176] on input "Sign here" at bounding box center [188, 166] width 137 height 38
type input "**********"
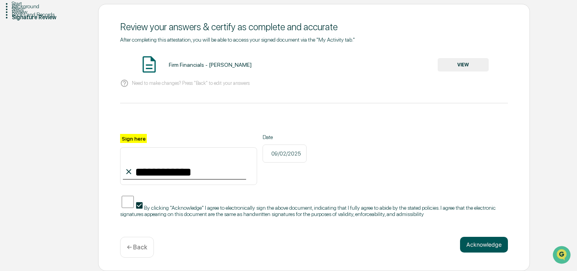
click at [484, 245] on button "Acknowledge" at bounding box center [484, 245] width 48 height 16
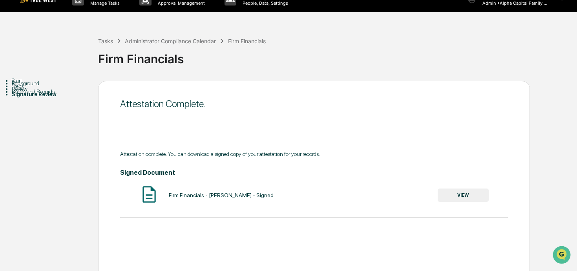
scroll to position [0, 0]
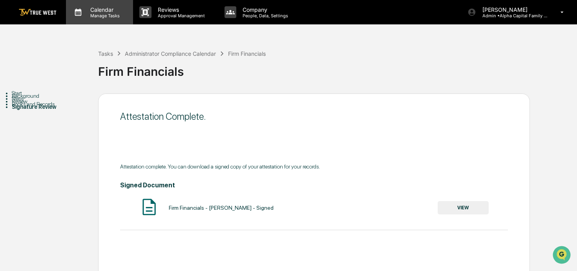
click at [105, 10] on p "Calendar" at bounding box center [104, 9] width 40 height 7
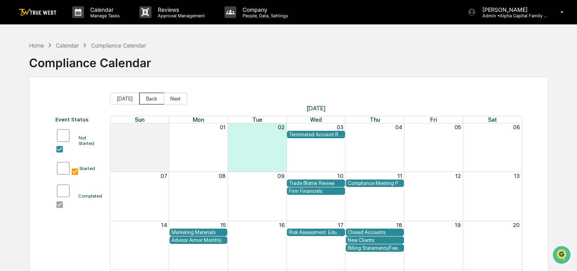
click at [147, 99] on button "Back" at bounding box center [151, 99] width 25 height 12
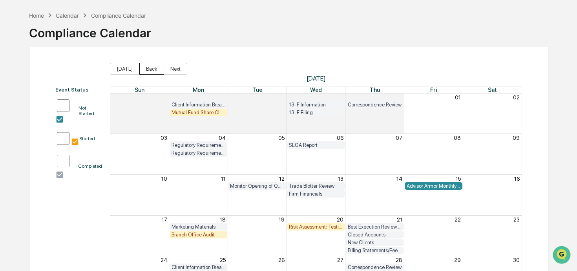
scroll to position [30, 0]
click at [153, 67] on button "Back" at bounding box center [151, 68] width 25 height 12
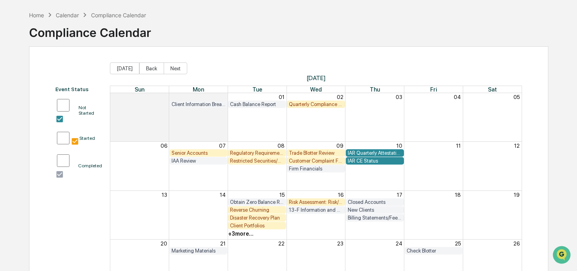
click at [311, 155] on div "Trade Blotter Review" at bounding box center [316, 153] width 54 height 6
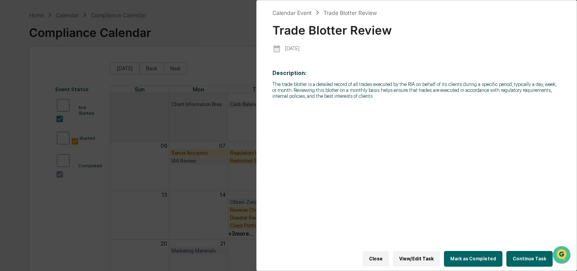
click at [527, 258] on button "Continue Task" at bounding box center [530, 259] width 46 height 16
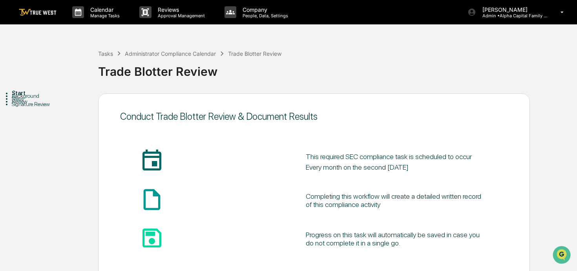
scroll to position [46, 0]
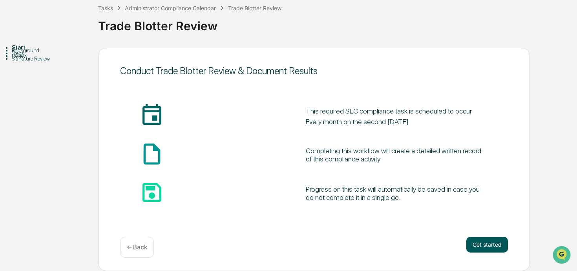
click at [493, 244] on button "Get started" at bounding box center [488, 245] width 42 height 16
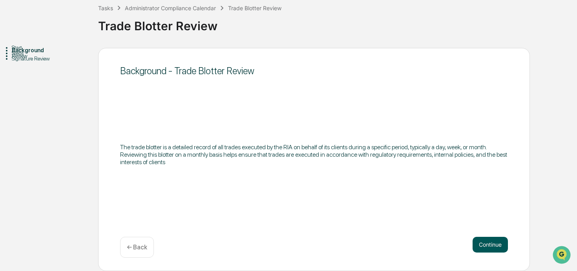
click at [493, 240] on button "Continue" at bounding box center [490, 245] width 35 height 16
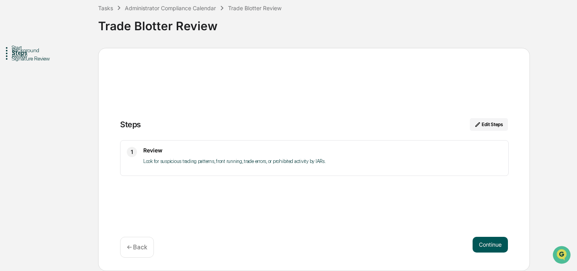
click at [493, 240] on button "Continue" at bounding box center [490, 245] width 35 height 16
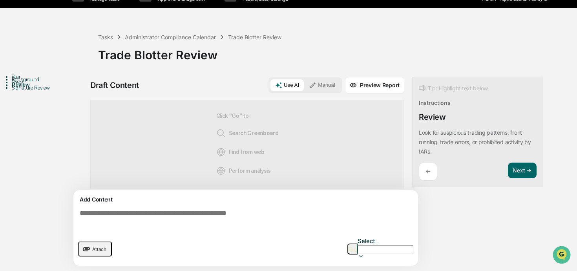
scroll to position [6, 0]
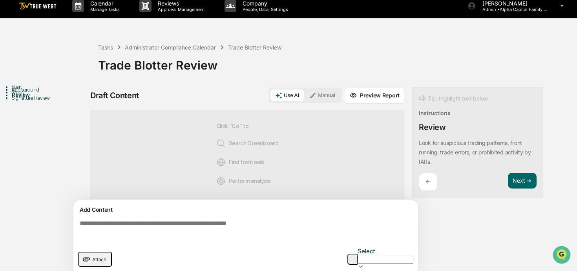
click at [324, 93] on button "Manual" at bounding box center [322, 96] width 35 height 12
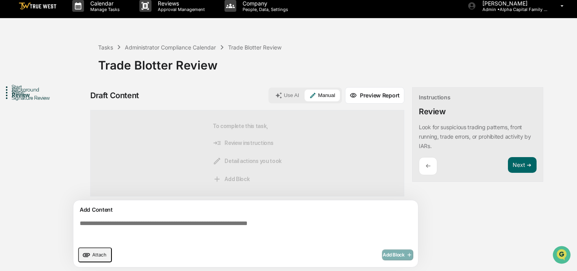
click at [281, 231] on textarea at bounding box center [248, 231] width 342 height 28
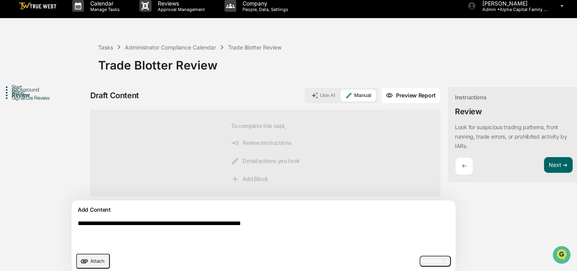
type textarea "**********"
click at [421, 262] on span "Add Block" at bounding box center [436, 261] width 30 height 6
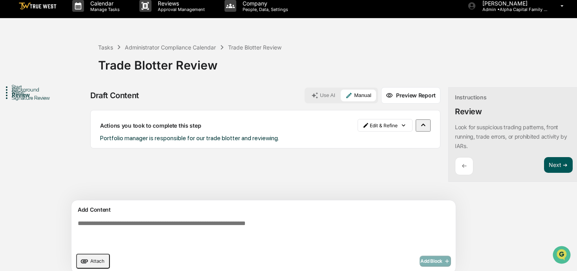
click at [544, 163] on button "Next ➔" at bounding box center [558, 165] width 29 height 16
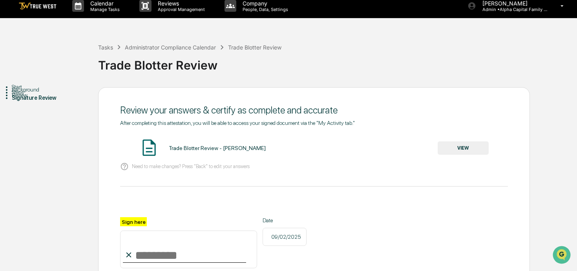
click at [463, 149] on button "VIEW" at bounding box center [463, 147] width 51 height 13
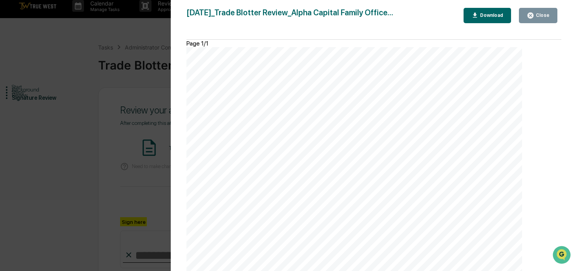
click at [536, 16] on div "Close" at bounding box center [542, 15] width 15 height 5
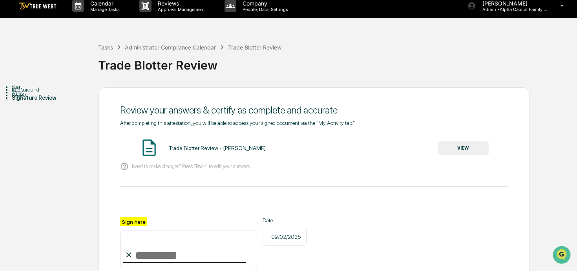
click at [150, 256] on input "Sign here" at bounding box center [188, 250] width 137 height 38
type input "**********"
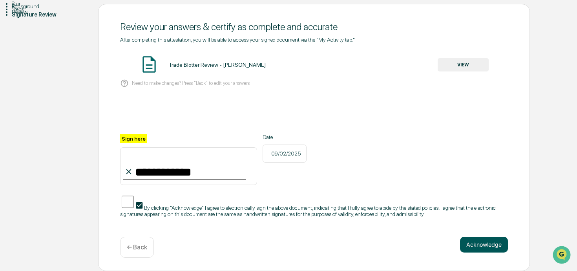
click at [482, 249] on button "Acknowledge" at bounding box center [484, 245] width 48 height 16
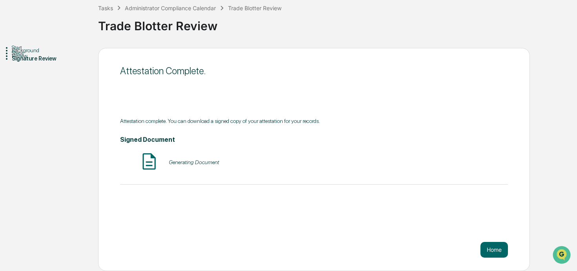
scroll to position [0, 0]
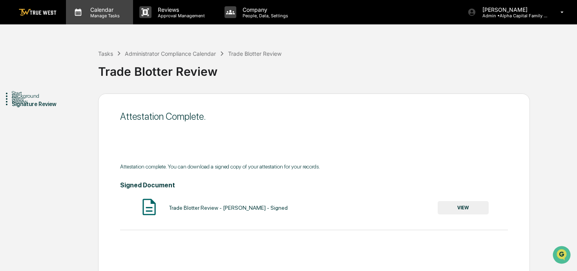
click at [90, 13] on p "Manage Tasks" at bounding box center [104, 15] width 40 height 5
click at [40, 15] on img at bounding box center [38, 12] width 38 height 7
